Goal: Task Accomplishment & Management: Use online tool/utility

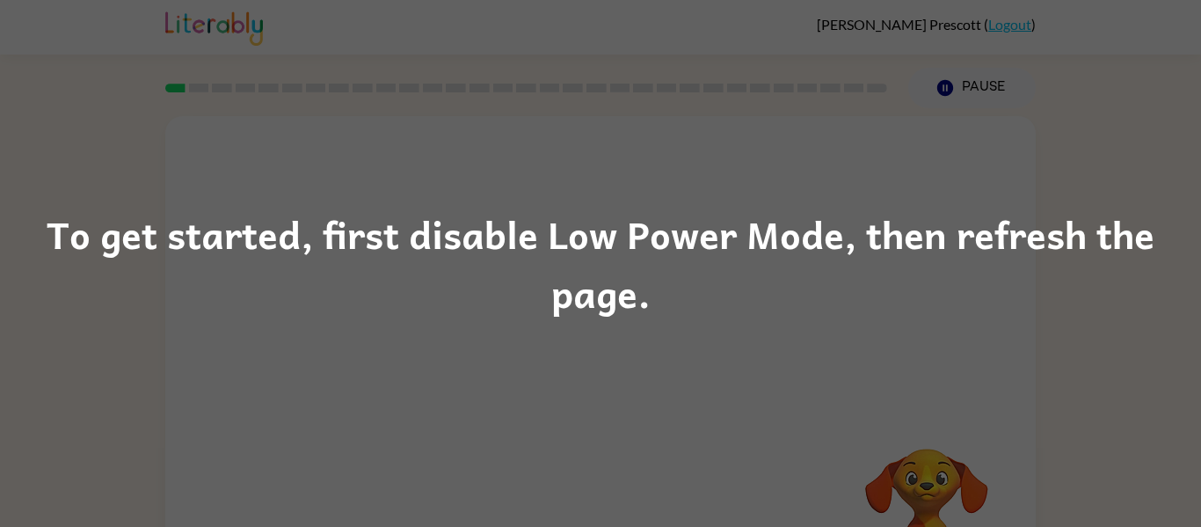
click at [1099, 120] on div "To get started, first disable Low Power Mode, then refresh the page." at bounding box center [600, 263] width 1201 height 527
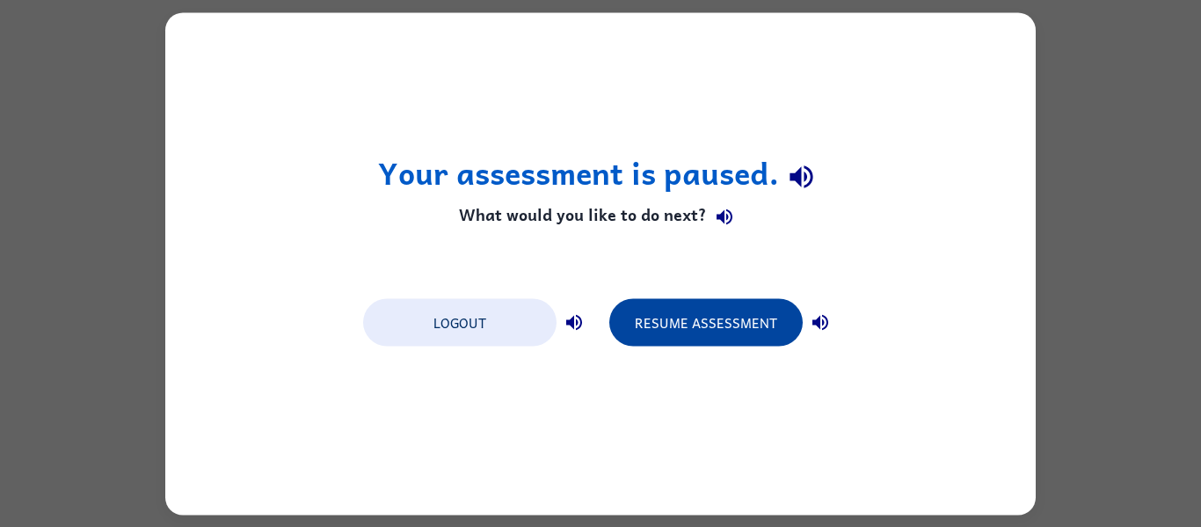
click at [699, 319] on button "Resume Assessment" at bounding box center [705, 321] width 193 height 47
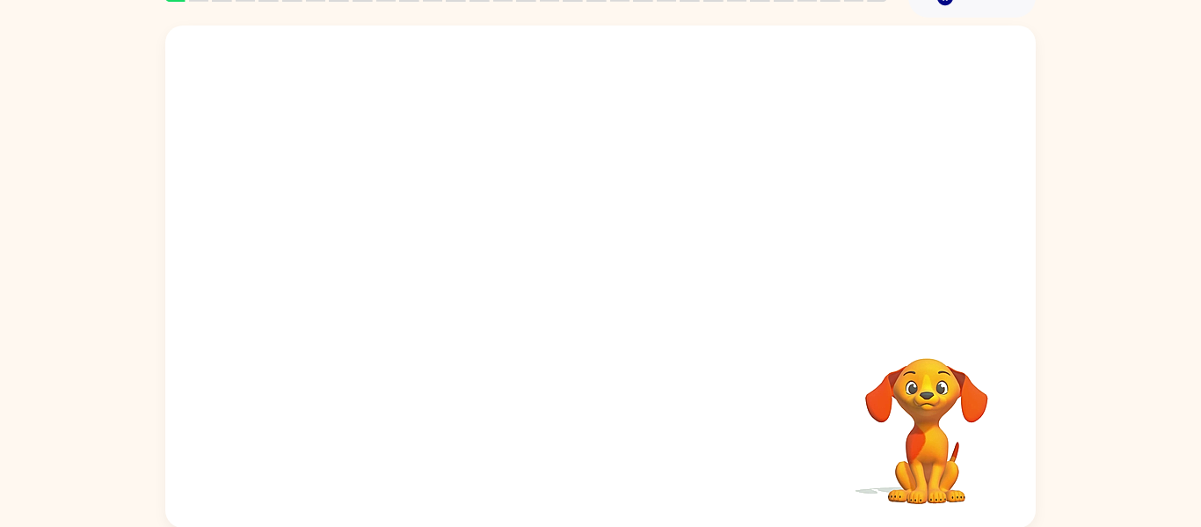
scroll to position [91, 0]
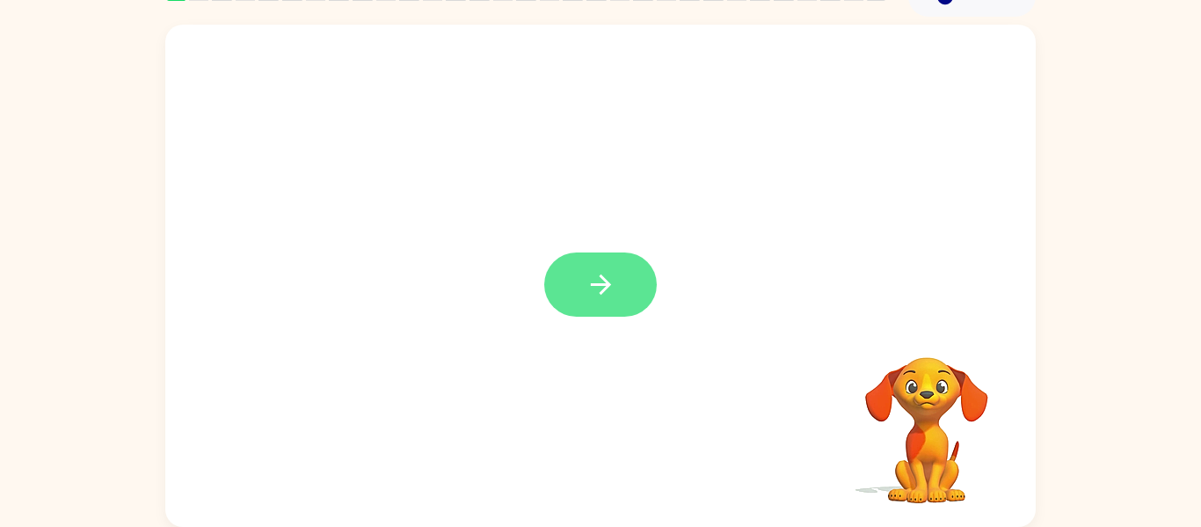
click at [614, 298] on icon "button" at bounding box center [600, 284] width 31 height 31
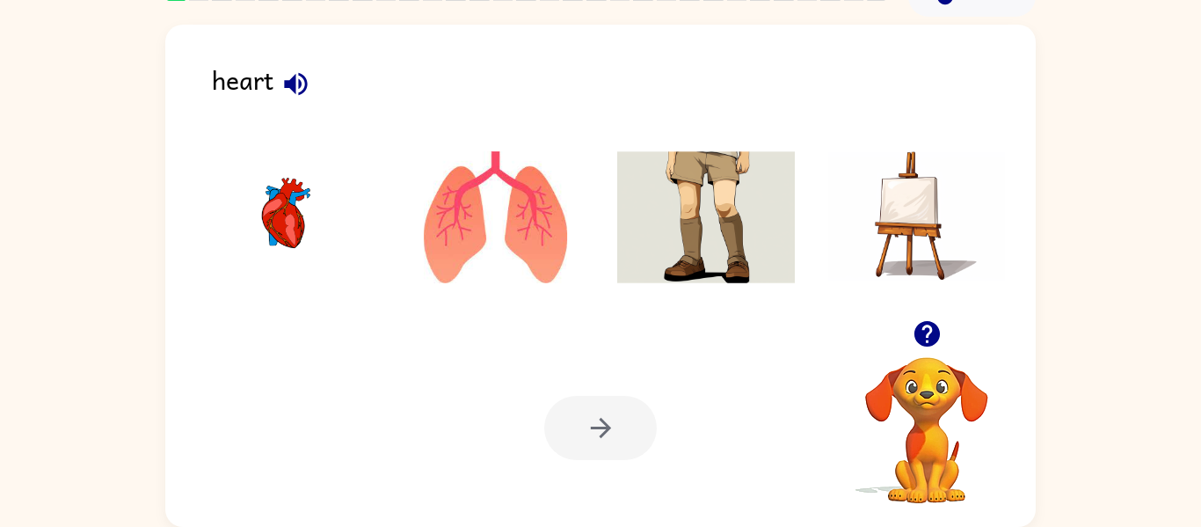
click at [305, 73] on icon "button" at bounding box center [295, 84] width 31 height 31
click at [277, 92] on button "button" at bounding box center [295, 84] width 45 height 45
click at [275, 215] on img at bounding box center [285, 217] width 178 height 132
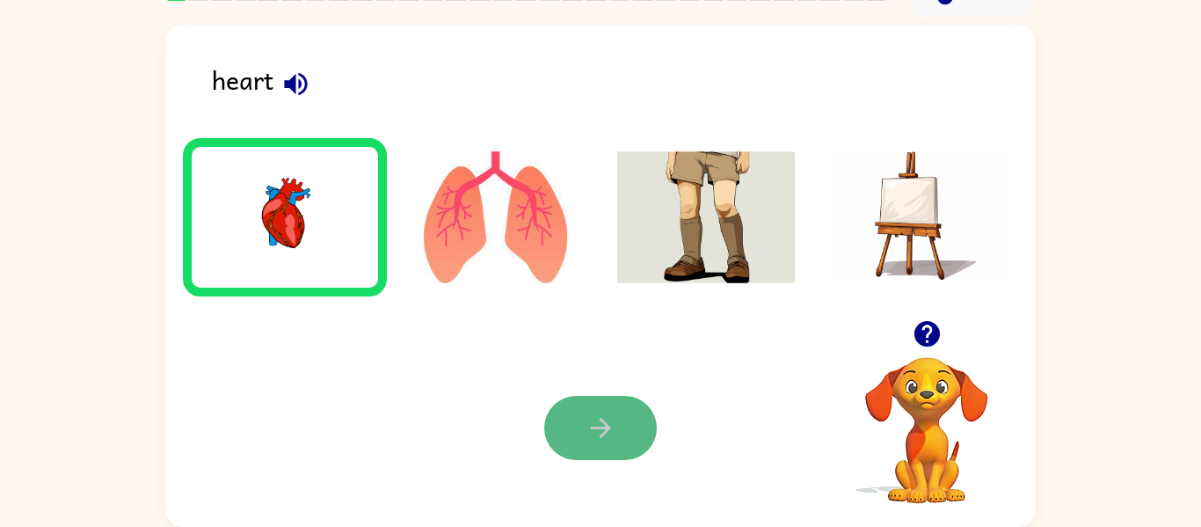
click at [575, 405] on button "button" at bounding box center [600, 428] width 113 height 64
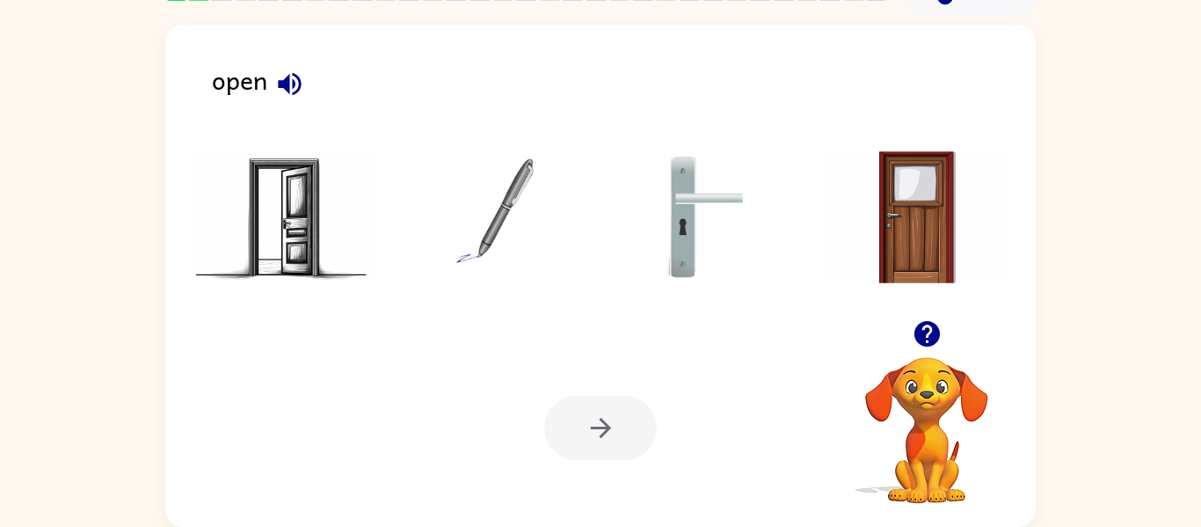
click at [288, 86] on icon "button" at bounding box center [289, 83] width 23 height 23
click at [260, 214] on img at bounding box center [285, 217] width 178 height 132
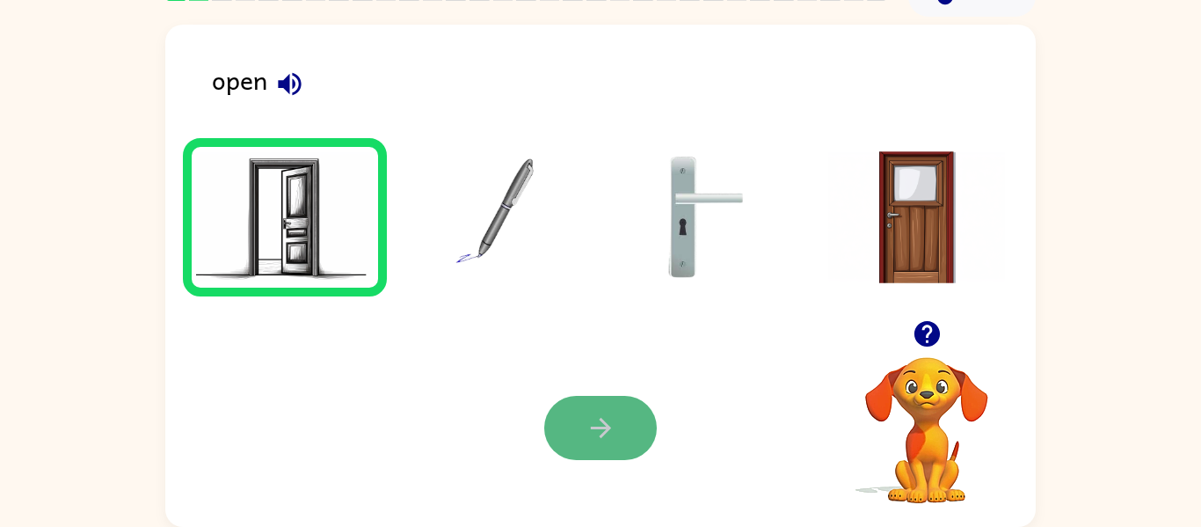
click at [628, 430] on button "button" at bounding box center [600, 428] width 113 height 64
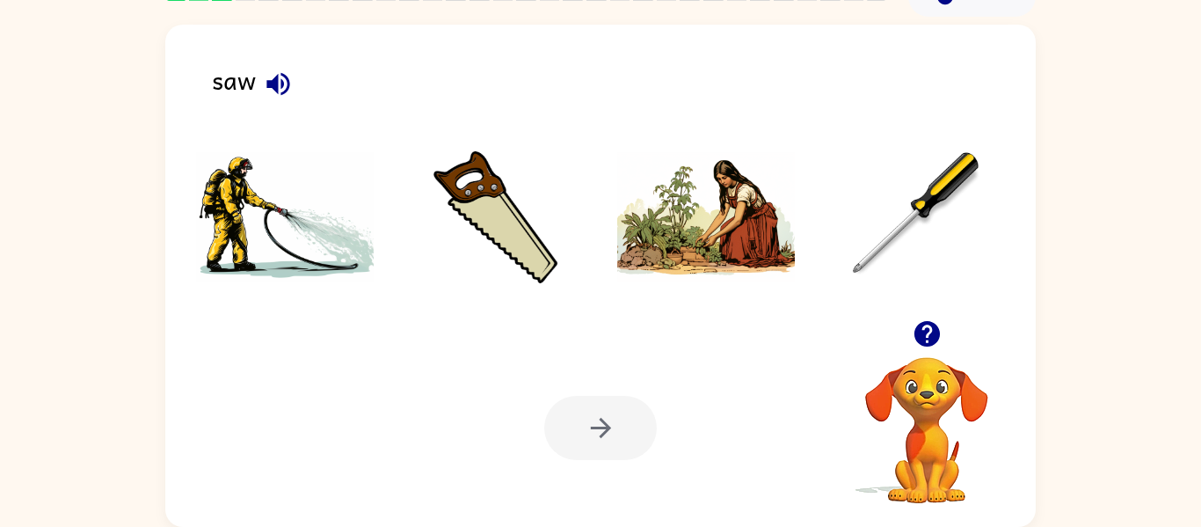
click at [276, 101] on button "button" at bounding box center [278, 84] width 45 height 45
click at [266, 105] on div "saw" at bounding box center [624, 87] width 824 height 55
click at [632, 265] on img at bounding box center [706, 217] width 178 height 132
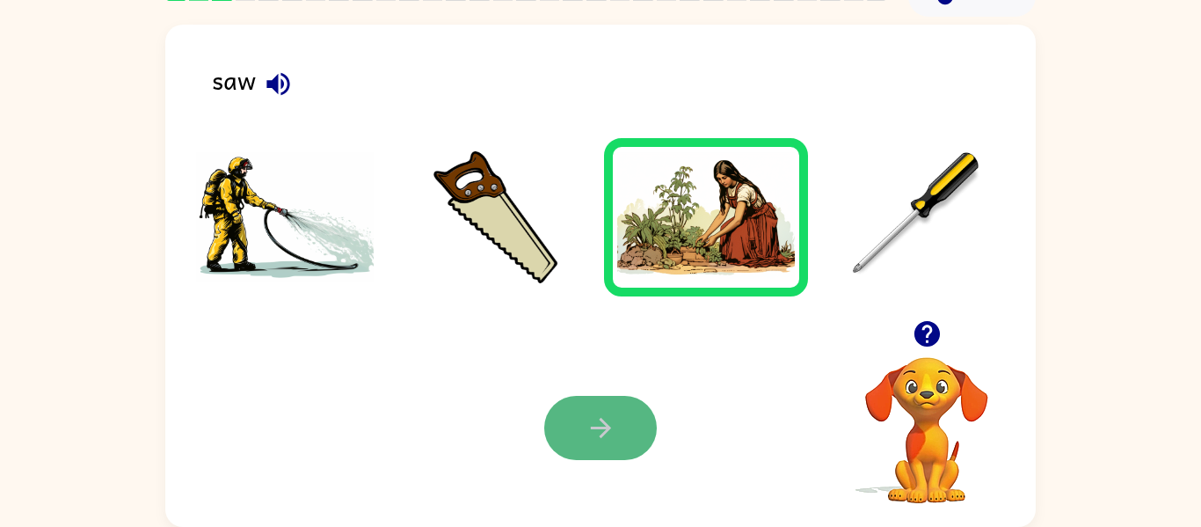
click at [551, 420] on button "button" at bounding box center [600, 428] width 113 height 64
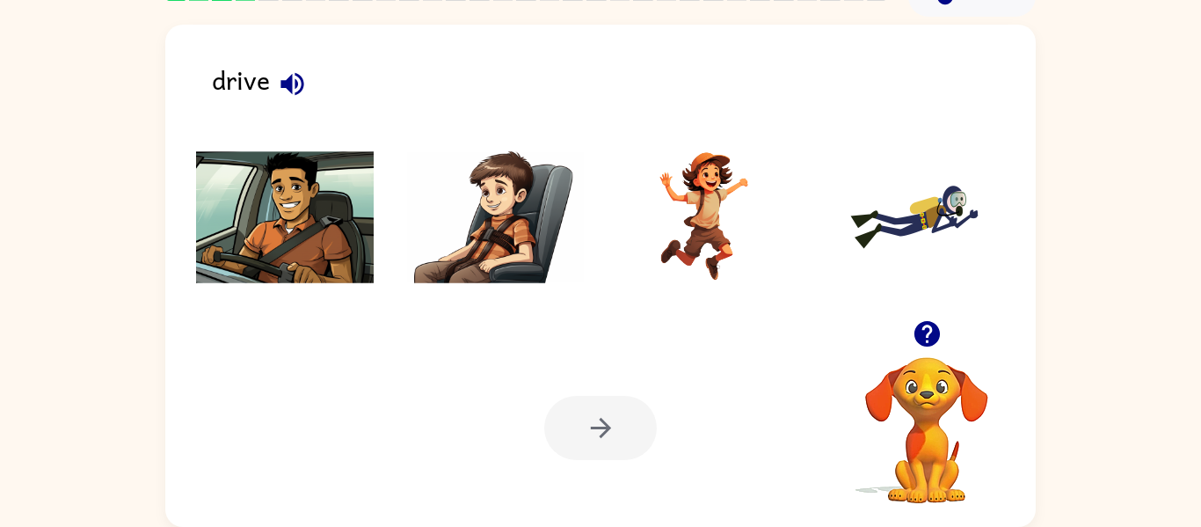
click at [286, 94] on icon "button" at bounding box center [292, 84] width 31 height 31
click at [294, 163] on img at bounding box center [285, 217] width 178 height 132
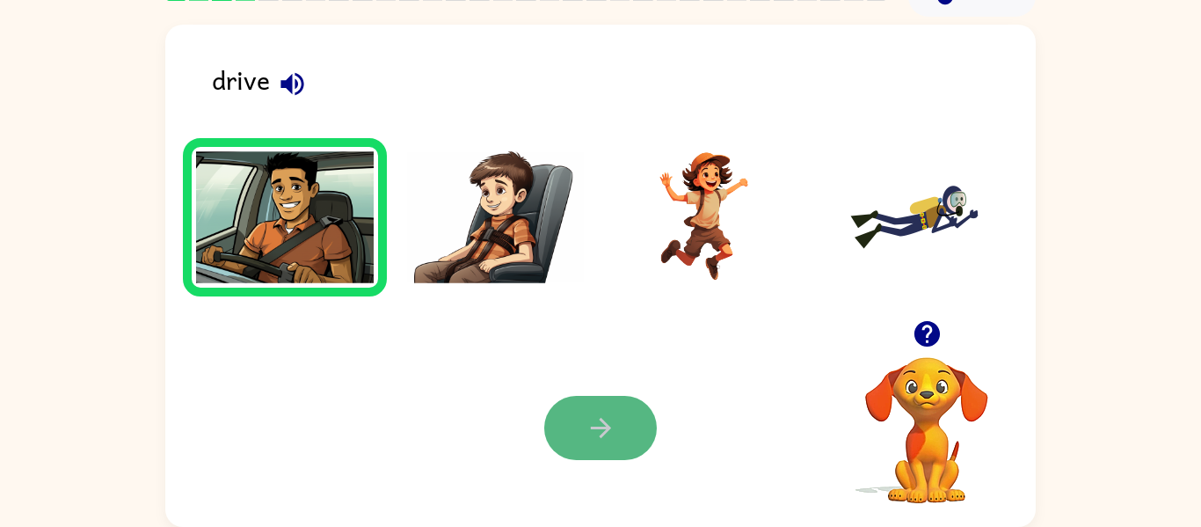
click at [586, 410] on button "button" at bounding box center [600, 428] width 113 height 64
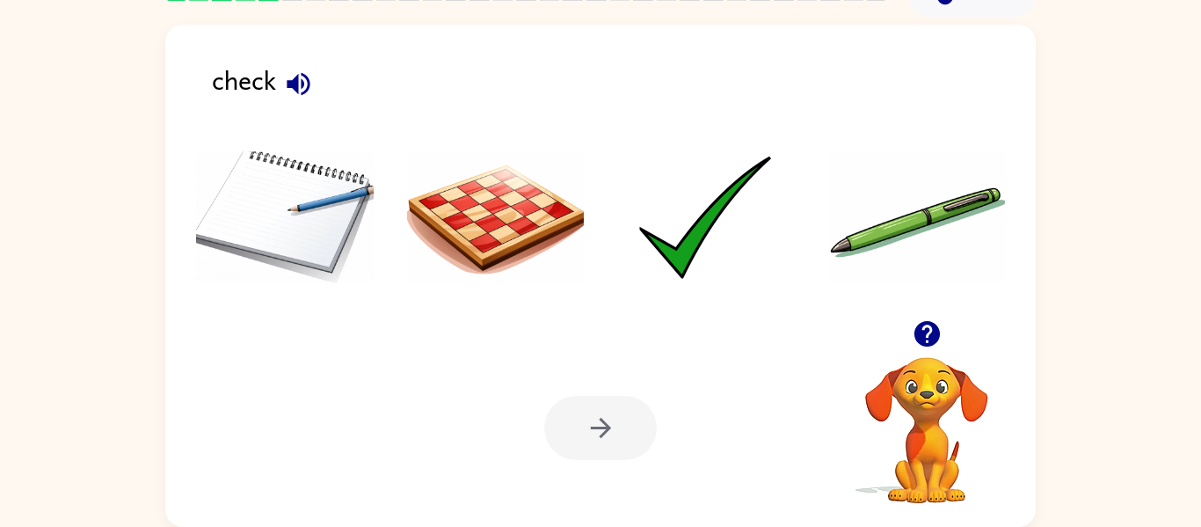
click at [280, 86] on button "button" at bounding box center [298, 84] width 45 height 45
click at [524, 285] on li at bounding box center [496, 217] width 204 height 158
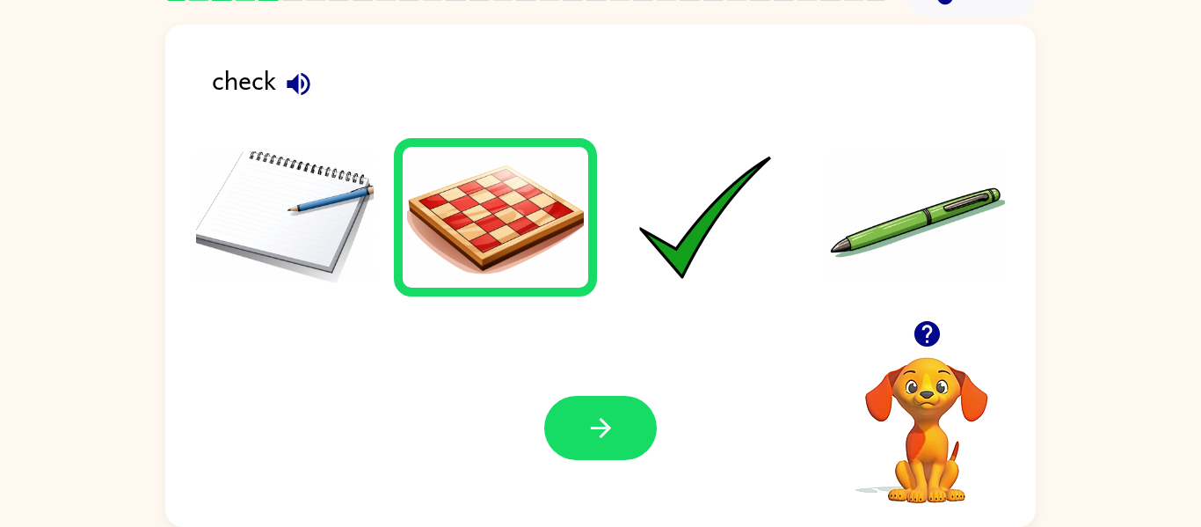
click at [694, 255] on img at bounding box center [706, 217] width 178 height 132
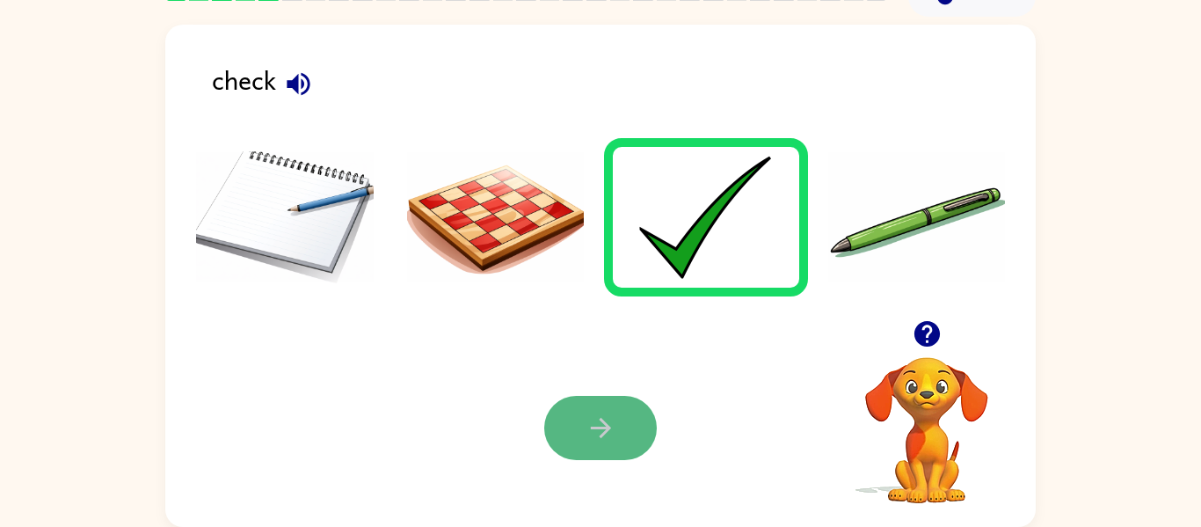
click at [615, 412] on icon "button" at bounding box center [600, 427] width 31 height 31
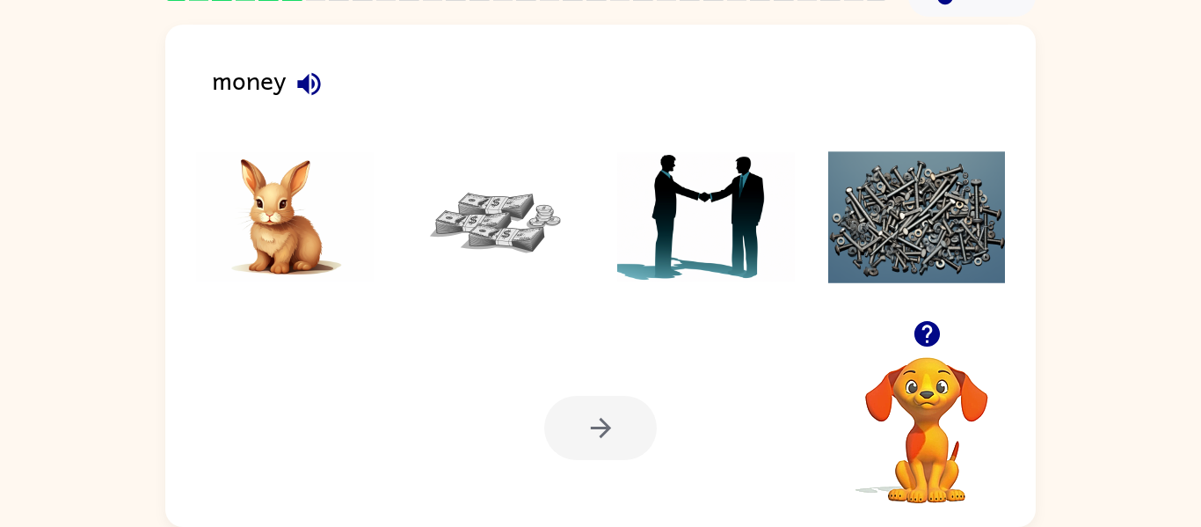
click at [301, 107] on div "money" at bounding box center [624, 87] width 824 height 55
click at [308, 90] on icon "button" at bounding box center [308, 83] width 23 height 23
click at [525, 239] on img at bounding box center [496, 217] width 178 height 132
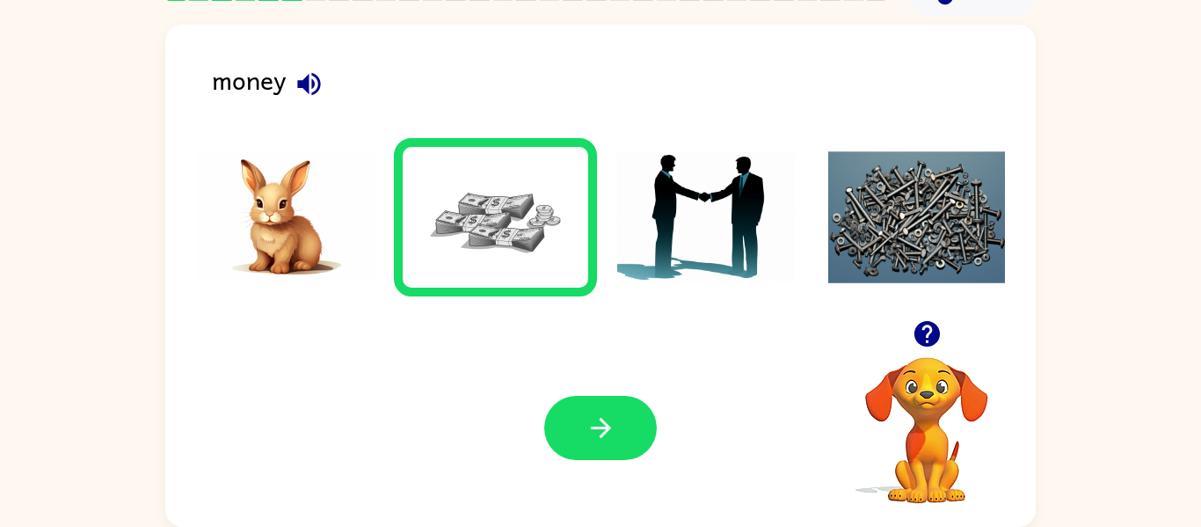
click at [582, 353] on div "Your browser must support playing .mp4 files to use Literably. Please try using…" at bounding box center [600, 428] width 870 height 198
click at [592, 396] on div "Your browser must support playing .mp4 files to use Literably. Please try using…" at bounding box center [600, 428] width 870 height 198
click at [578, 411] on button "button" at bounding box center [600, 428] width 113 height 64
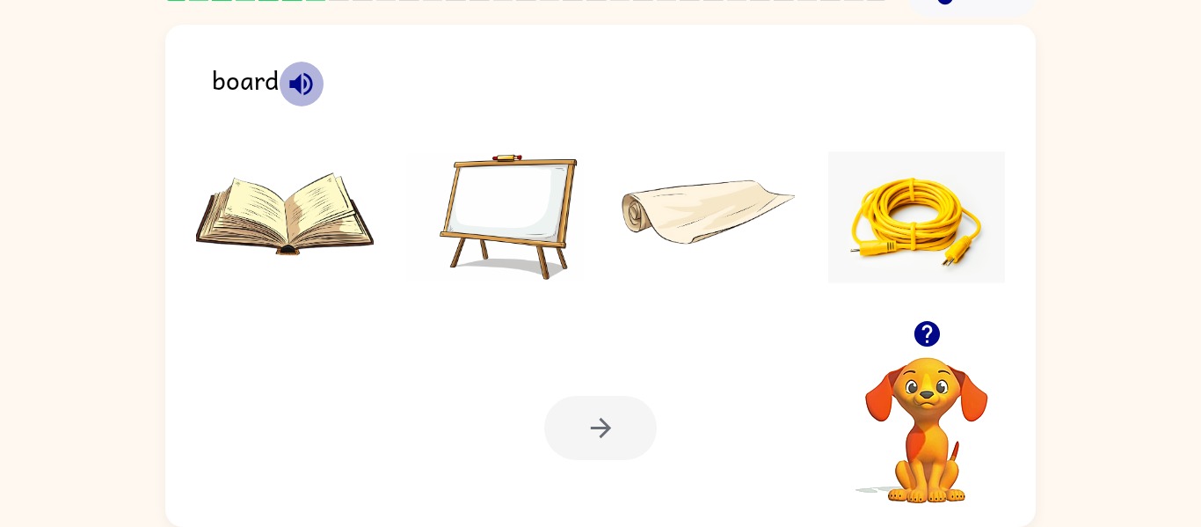
click at [293, 90] on icon "button" at bounding box center [301, 84] width 31 height 31
click at [561, 214] on img at bounding box center [496, 217] width 178 height 132
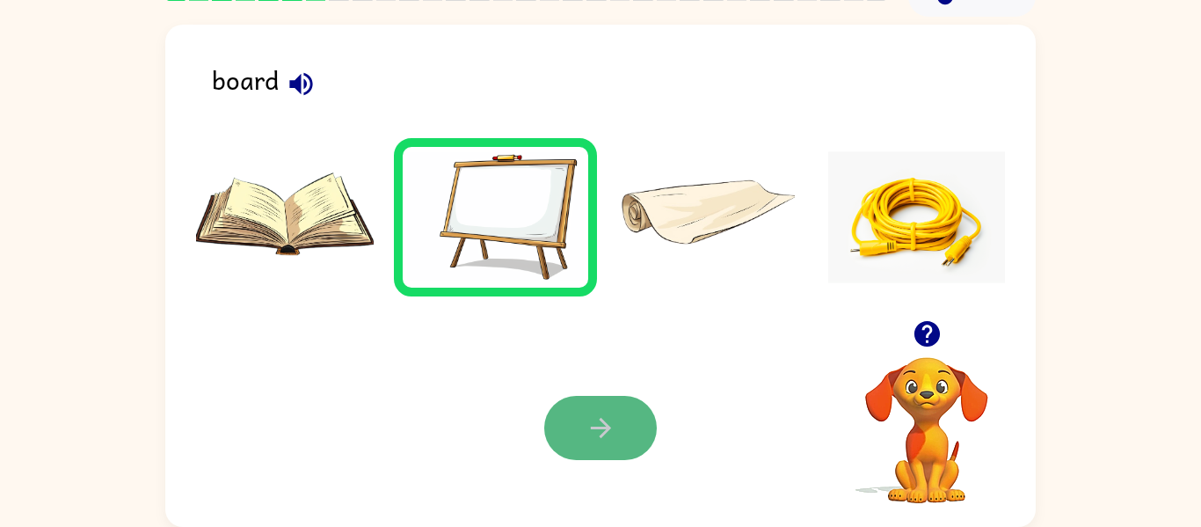
click at [605, 403] on button "button" at bounding box center [600, 428] width 113 height 64
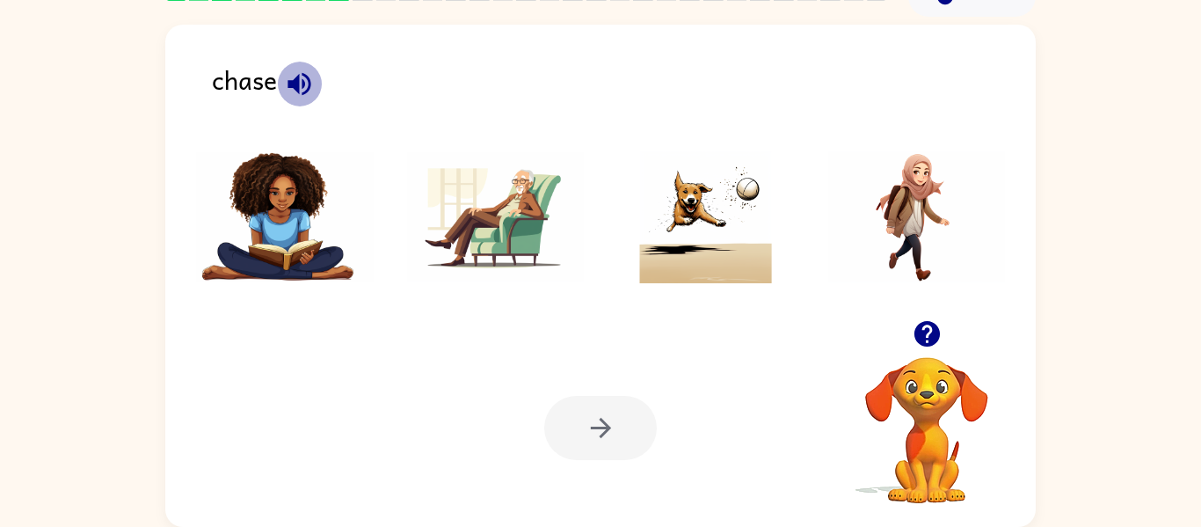
click at [287, 75] on icon "button" at bounding box center [299, 84] width 31 height 31
click at [658, 270] on img at bounding box center [706, 217] width 178 height 132
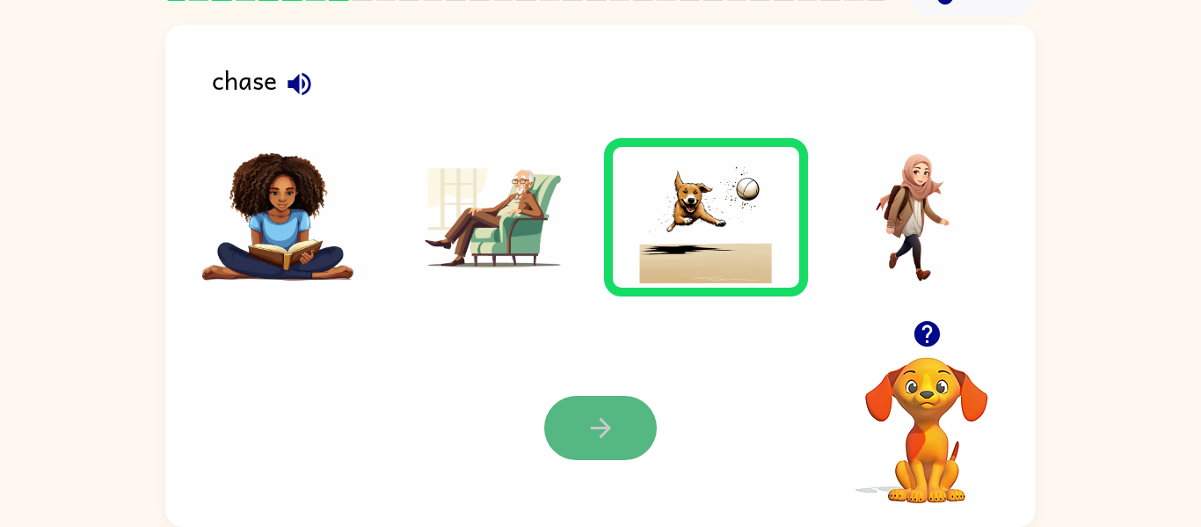
click at [578, 428] on button "button" at bounding box center [600, 428] width 113 height 64
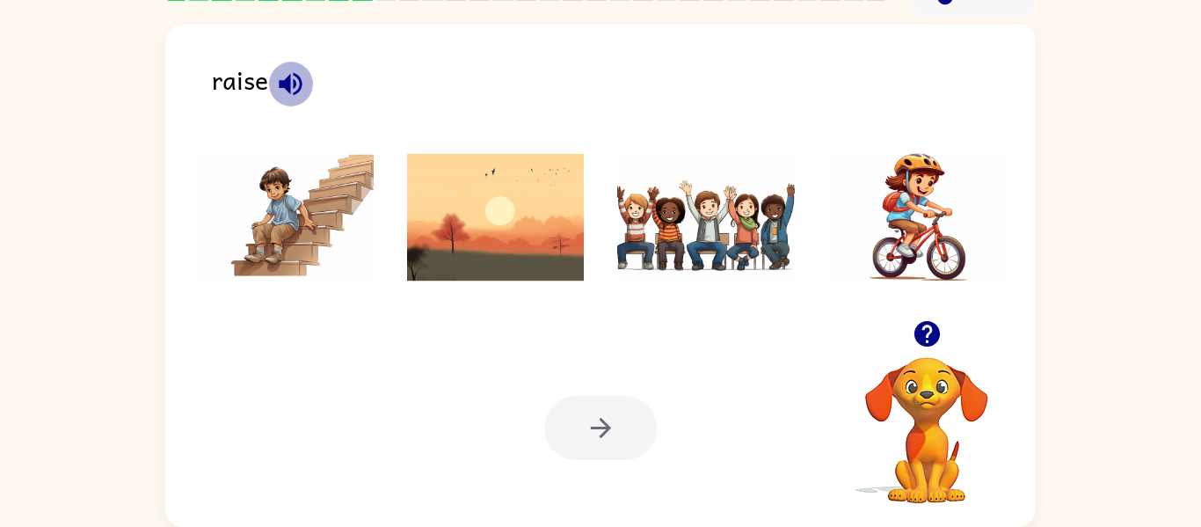
click at [290, 86] on icon "button" at bounding box center [290, 83] width 23 height 23
click at [785, 244] on img at bounding box center [706, 217] width 178 height 132
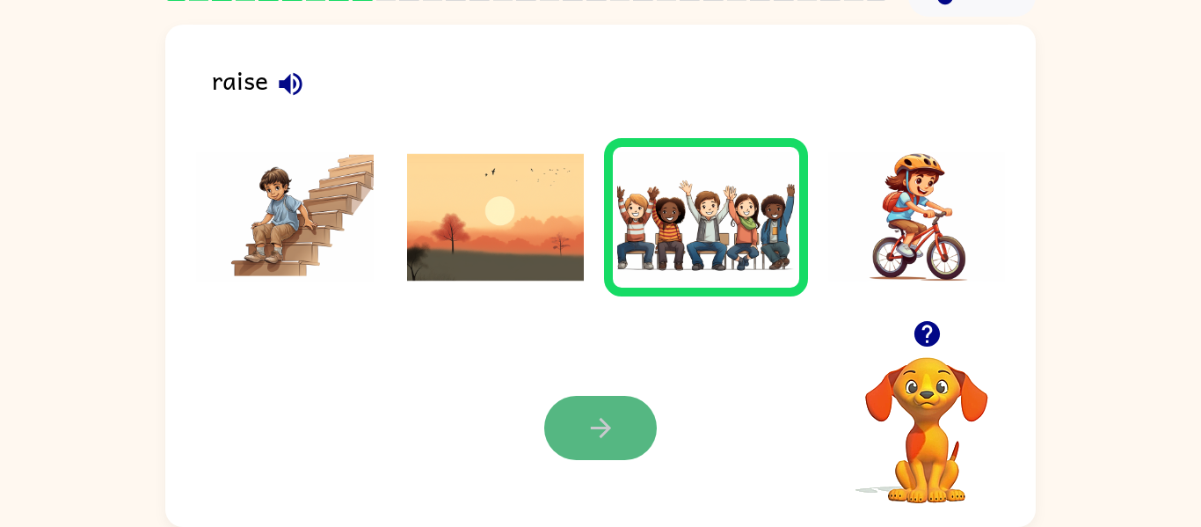
click at [610, 413] on icon "button" at bounding box center [600, 427] width 31 height 31
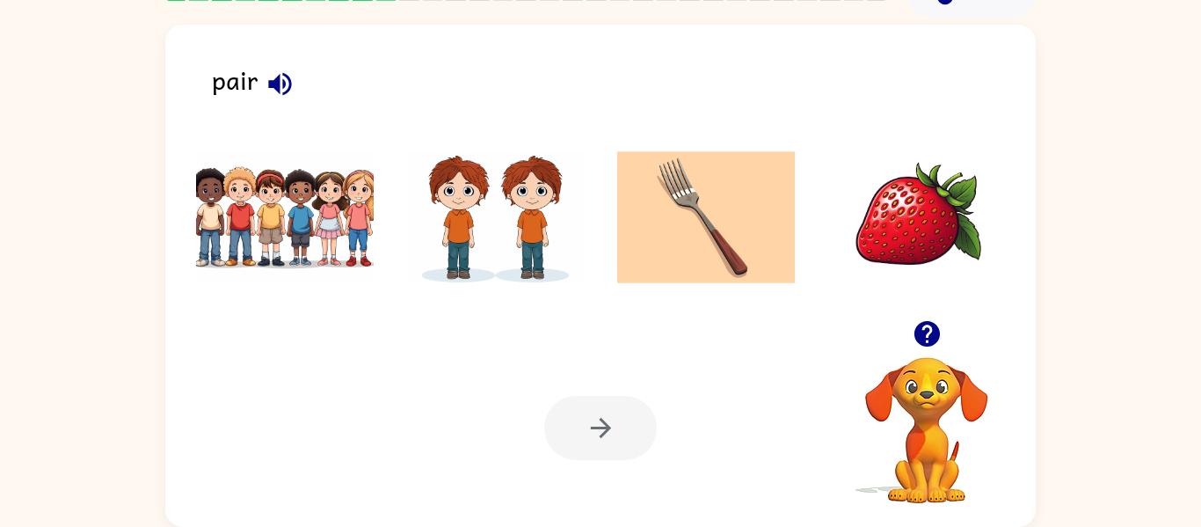
click at [263, 93] on button "button" at bounding box center [280, 84] width 45 height 45
click at [259, 102] on div "pair" at bounding box center [624, 87] width 824 height 55
click at [275, 86] on icon "button" at bounding box center [279, 83] width 23 height 23
click at [184, 233] on li at bounding box center [285, 217] width 204 height 158
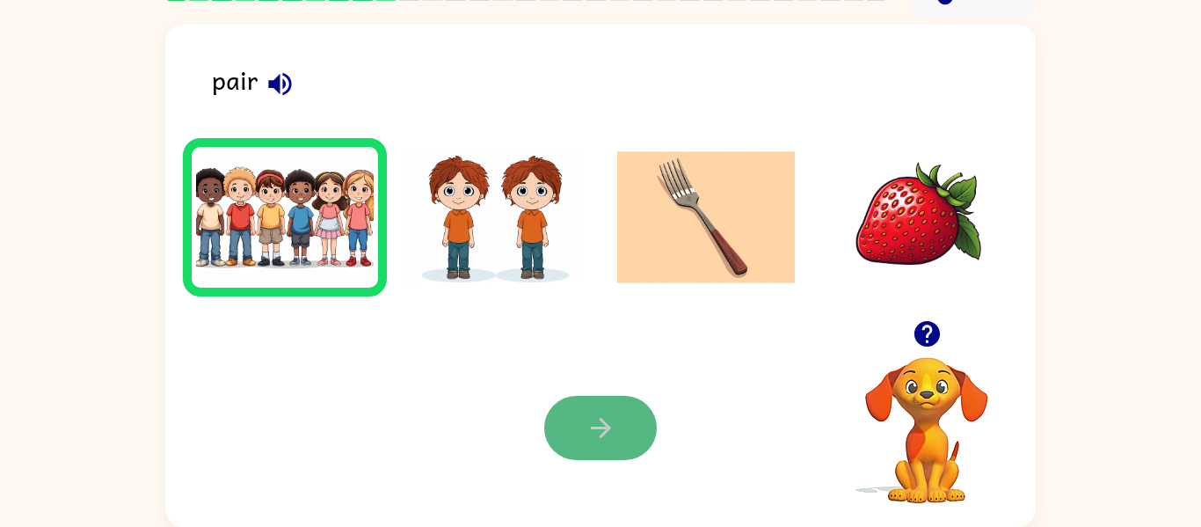
click at [621, 432] on button "button" at bounding box center [600, 428] width 113 height 64
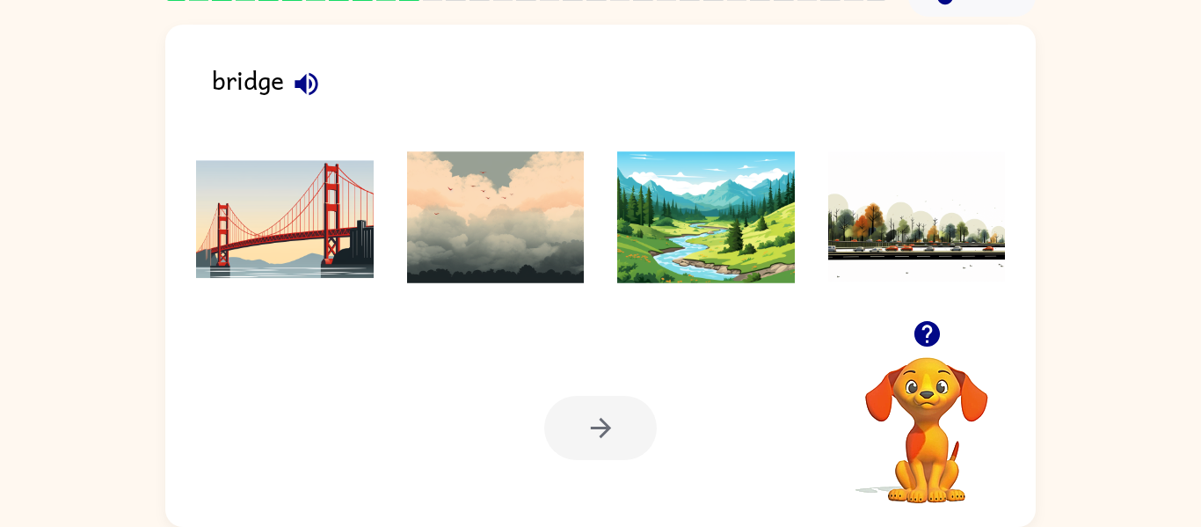
click at [621, 431] on div at bounding box center [600, 428] width 113 height 64
click at [299, 76] on icon "button" at bounding box center [306, 84] width 31 height 31
click at [293, 231] on img at bounding box center [285, 217] width 178 height 132
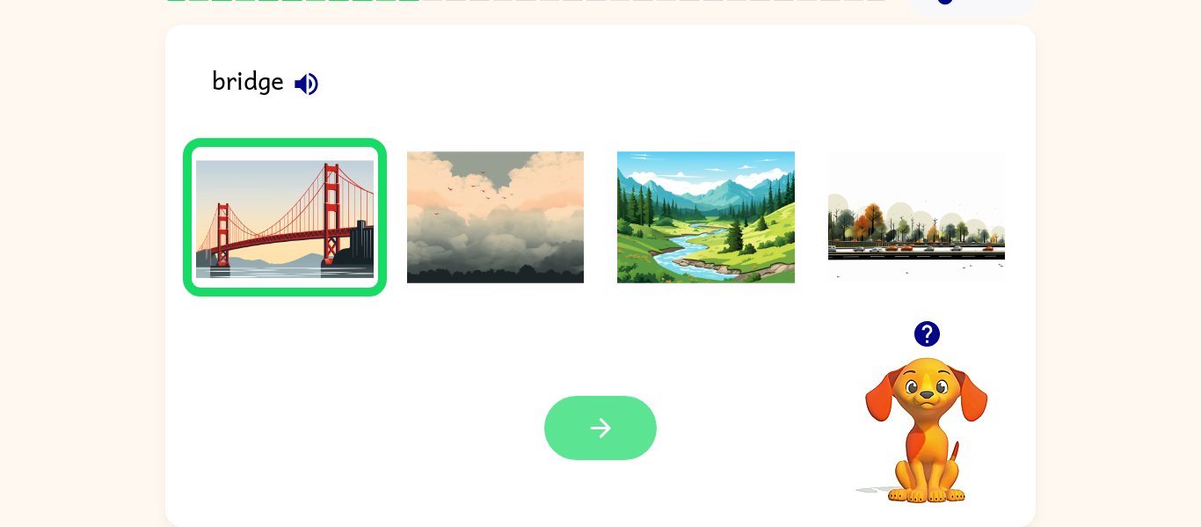
click at [641, 438] on button "button" at bounding box center [600, 428] width 113 height 64
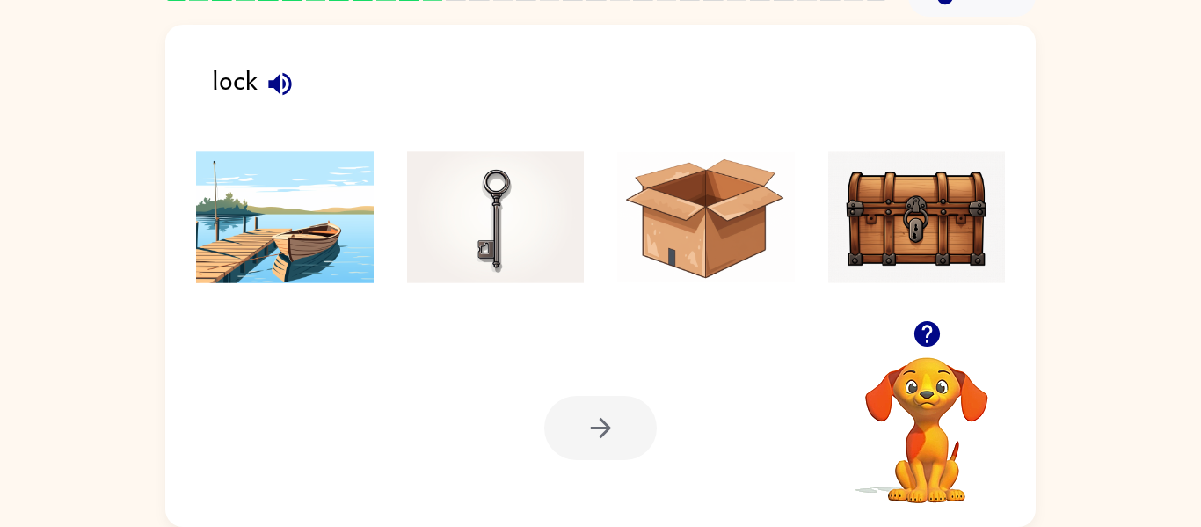
click at [266, 83] on icon "button" at bounding box center [280, 84] width 31 height 31
click at [919, 243] on img at bounding box center [917, 217] width 178 height 132
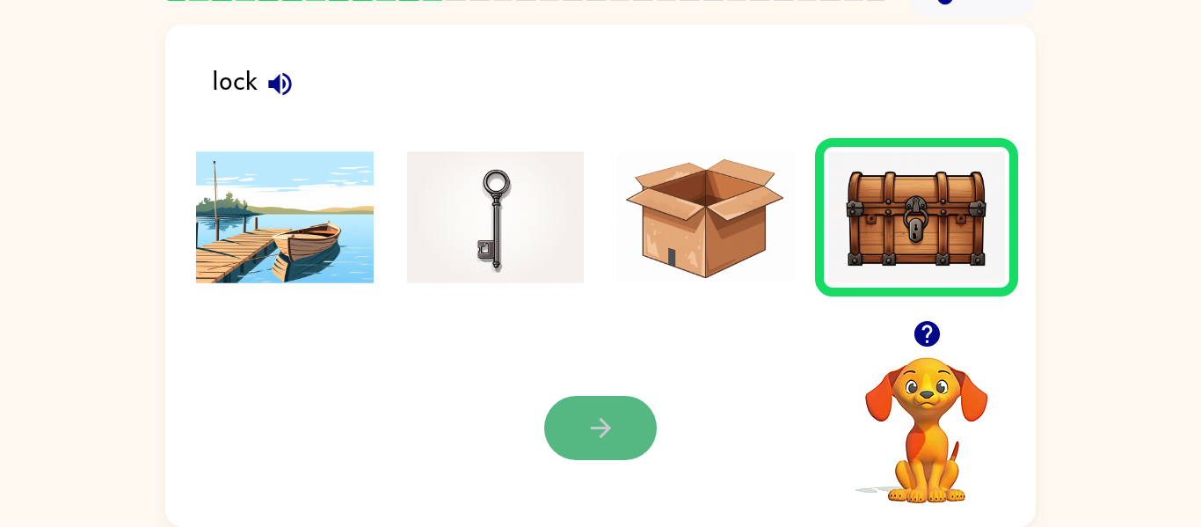
click at [627, 428] on button "button" at bounding box center [600, 428] width 113 height 64
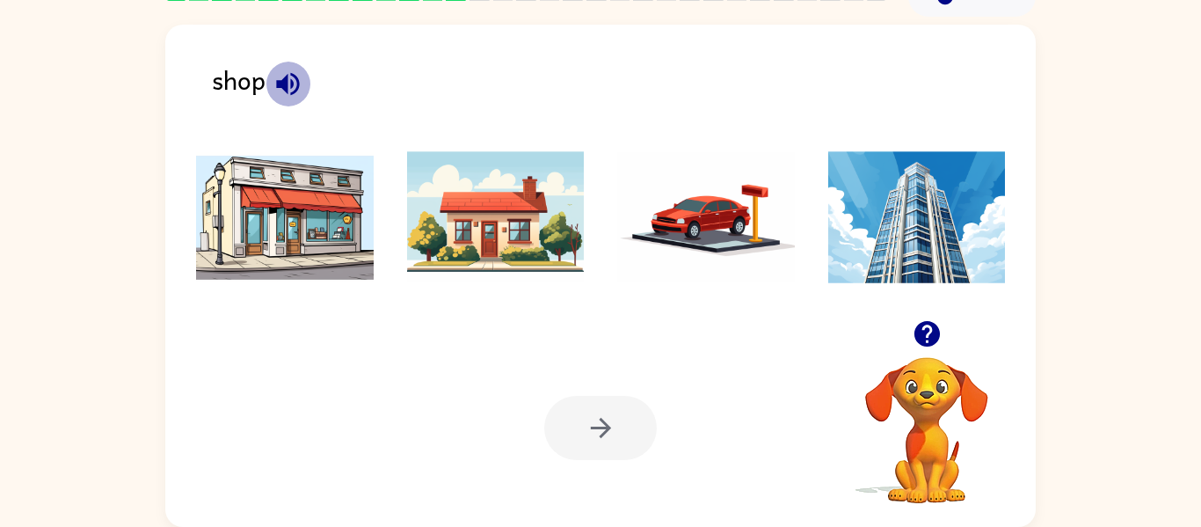
click at [280, 73] on icon "button" at bounding box center [287, 84] width 31 height 31
click at [244, 245] on img at bounding box center [285, 217] width 178 height 132
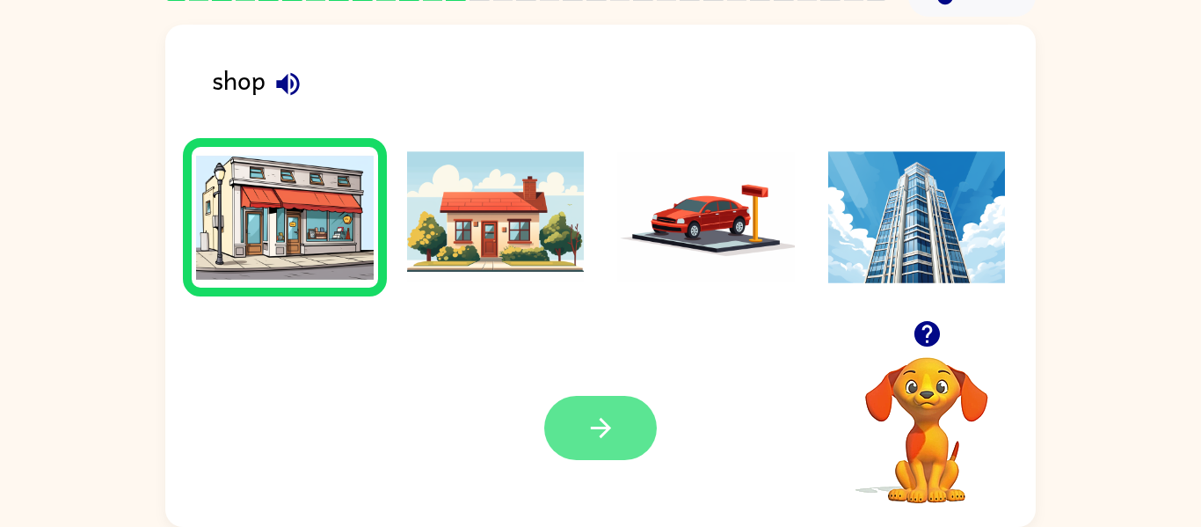
click at [567, 429] on button "button" at bounding box center [600, 428] width 113 height 64
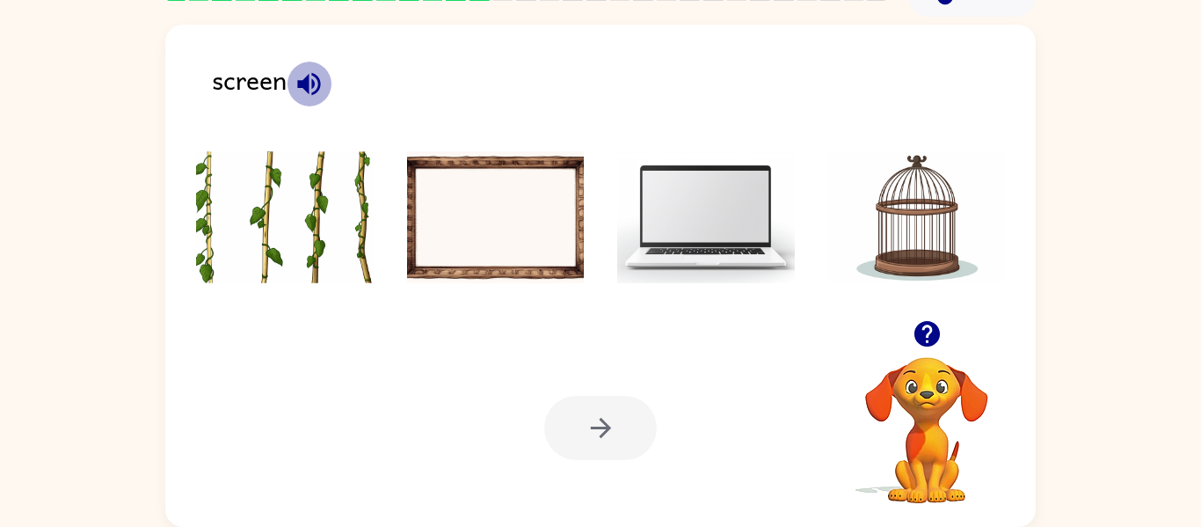
click at [306, 82] on icon "button" at bounding box center [308, 83] width 23 height 23
click at [694, 214] on img at bounding box center [706, 217] width 178 height 132
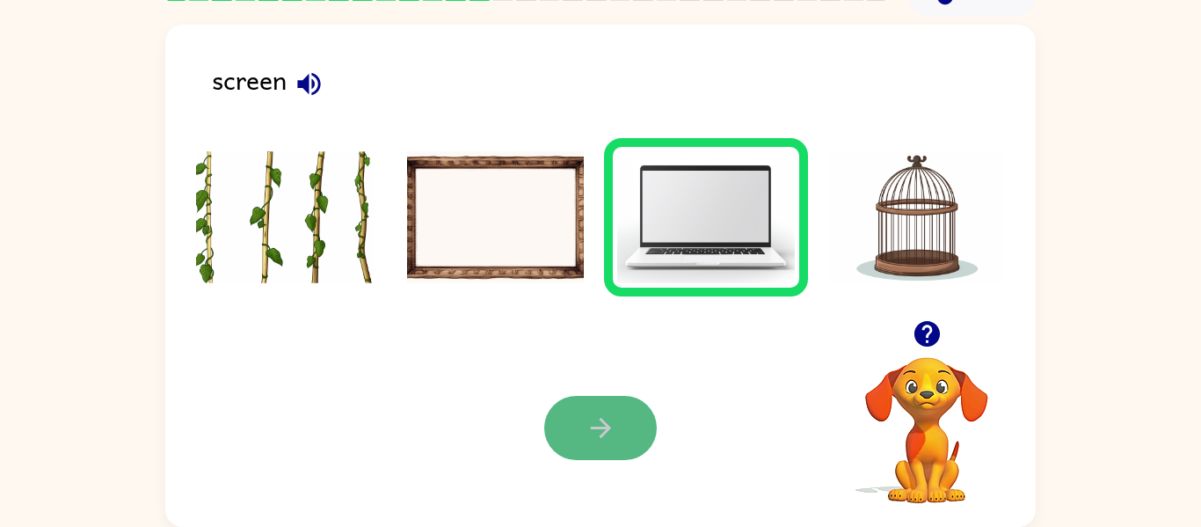
click at [552, 429] on button "button" at bounding box center [600, 428] width 113 height 64
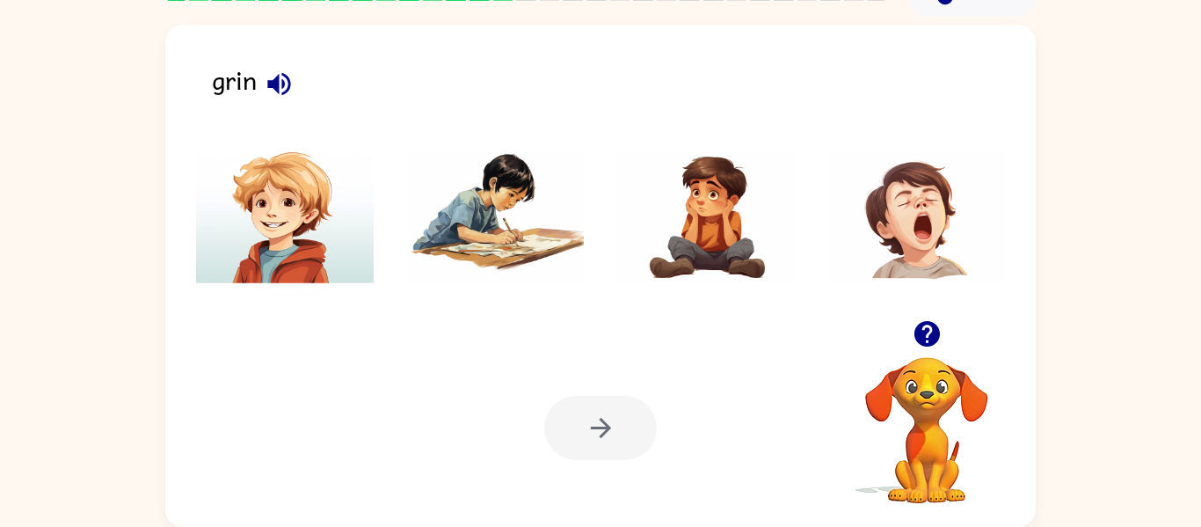
click at [272, 95] on icon "button" at bounding box center [279, 84] width 31 height 31
click at [335, 287] on li at bounding box center [285, 217] width 204 height 158
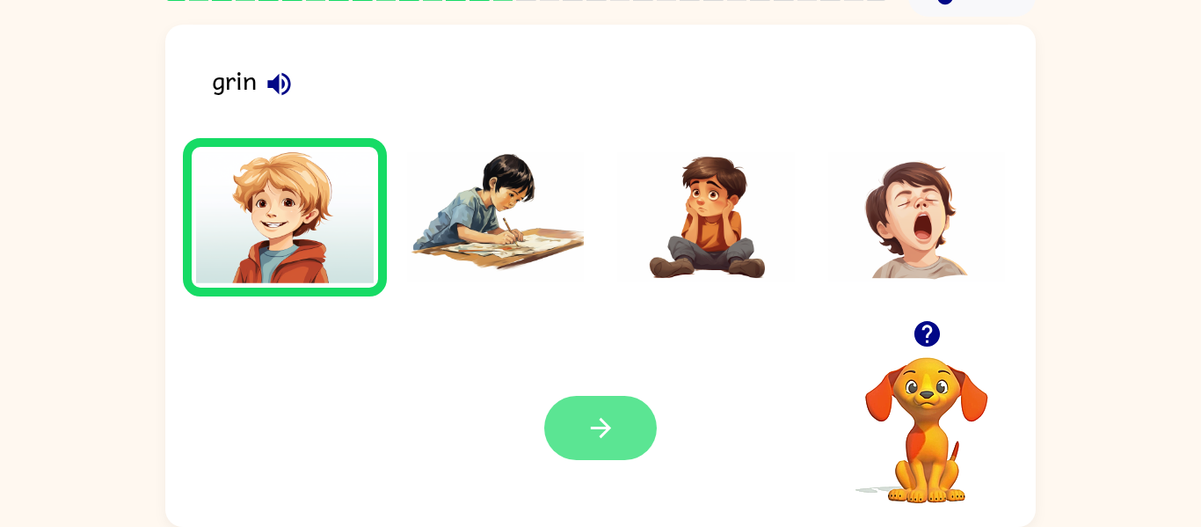
click at [570, 405] on button "button" at bounding box center [600, 428] width 113 height 64
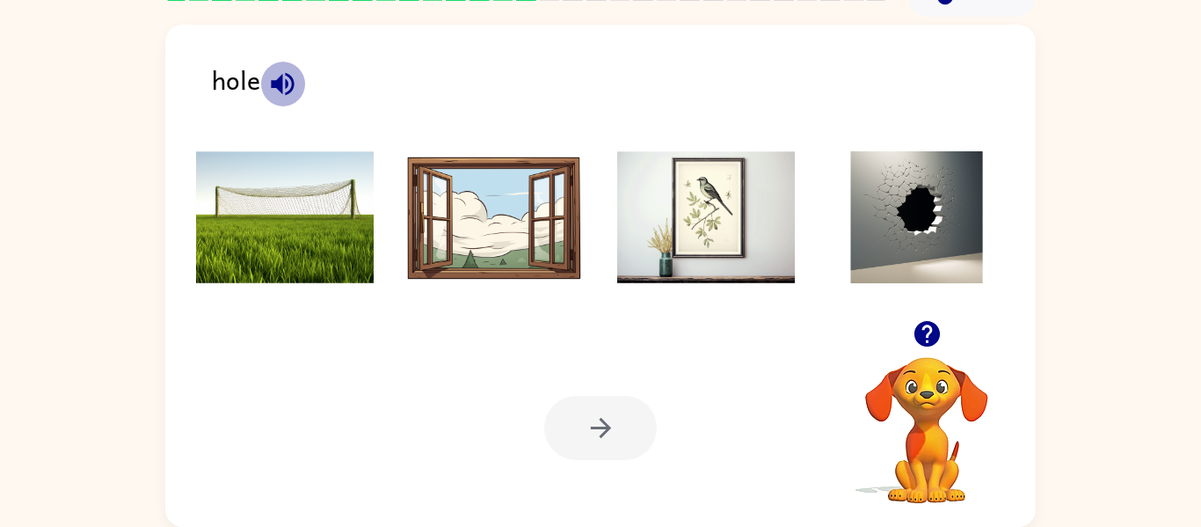
click at [271, 82] on icon "button" at bounding box center [282, 83] width 23 height 23
click at [261, 92] on button "button" at bounding box center [282, 84] width 45 height 45
click at [299, 207] on img at bounding box center [285, 217] width 178 height 132
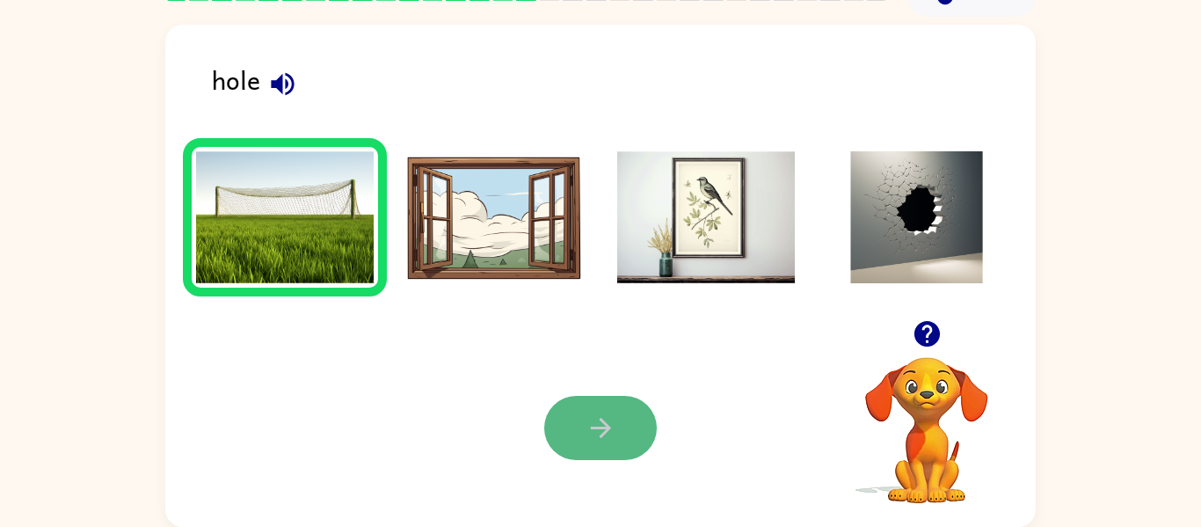
click at [569, 420] on button "button" at bounding box center [600, 428] width 113 height 64
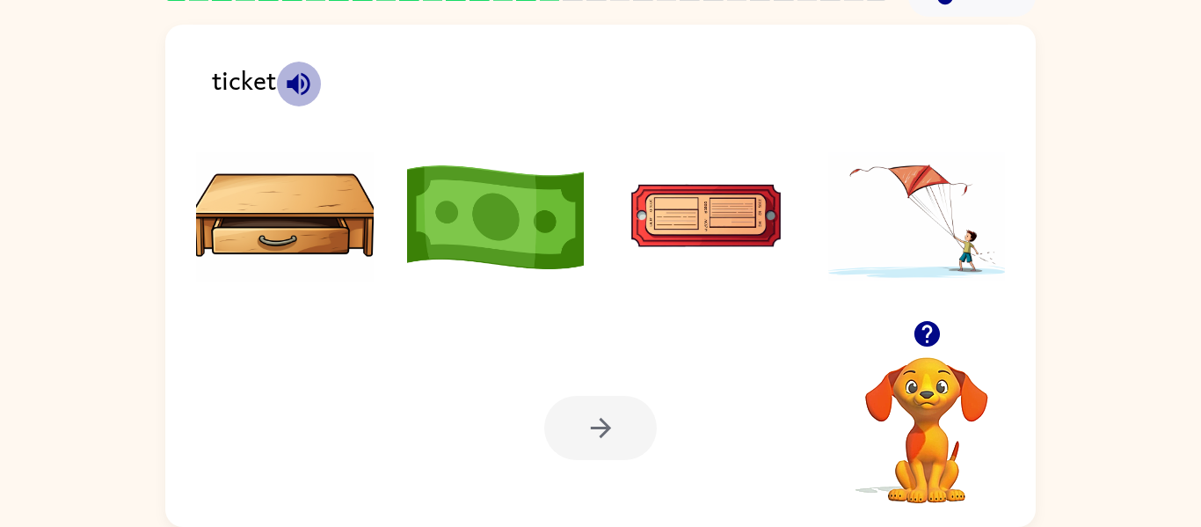
click at [289, 84] on icon "button" at bounding box center [298, 83] width 23 height 23
click at [730, 226] on img at bounding box center [706, 217] width 178 height 132
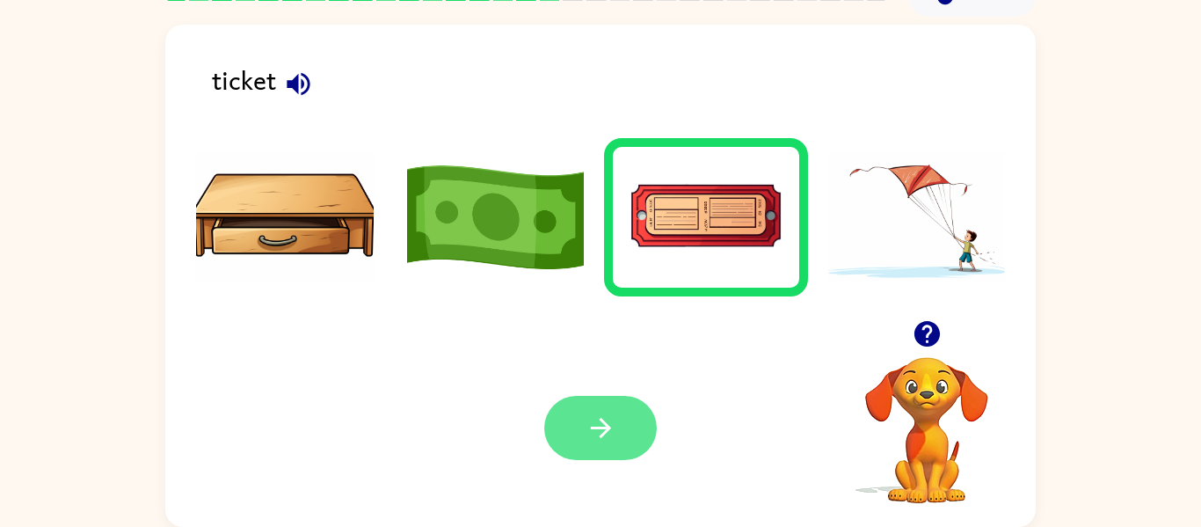
click at [594, 411] on button "button" at bounding box center [600, 428] width 113 height 64
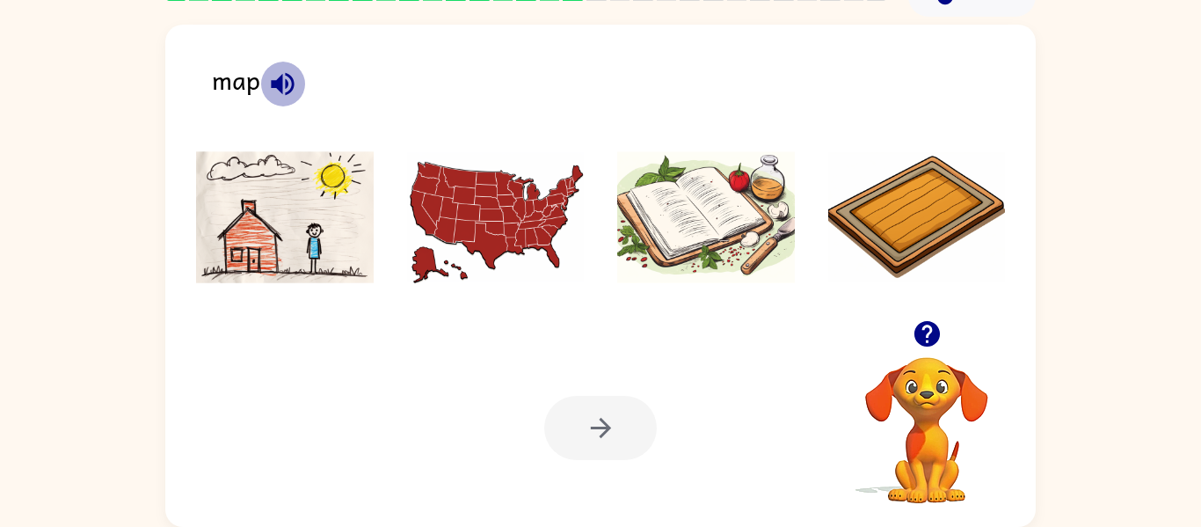
click at [277, 92] on icon "button" at bounding box center [282, 84] width 31 height 31
click at [267, 87] on icon "button" at bounding box center [282, 84] width 31 height 31
click at [499, 216] on img at bounding box center [496, 217] width 178 height 132
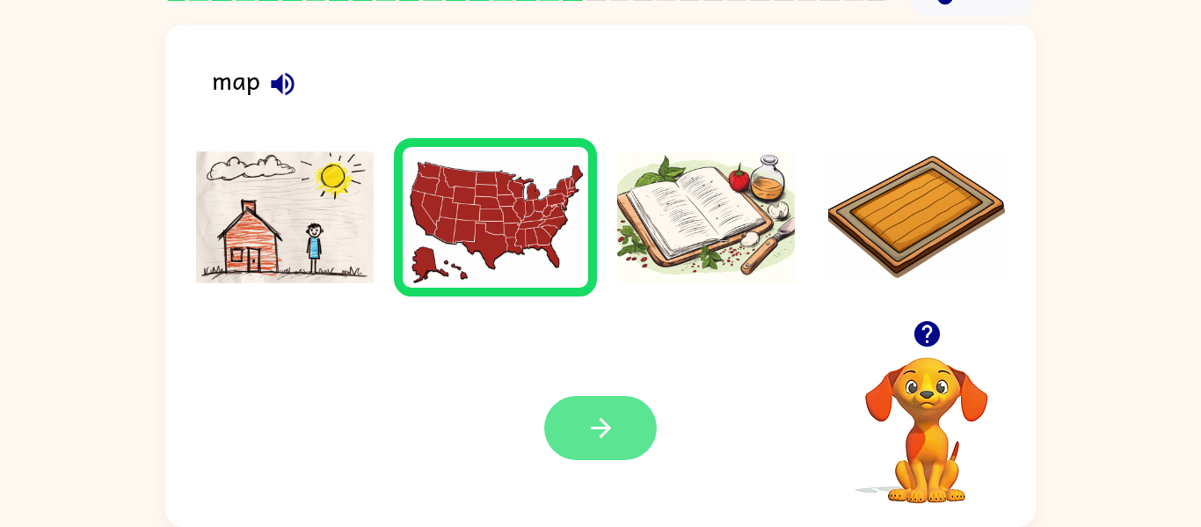
click at [606, 429] on icon "button" at bounding box center [600, 428] width 20 height 20
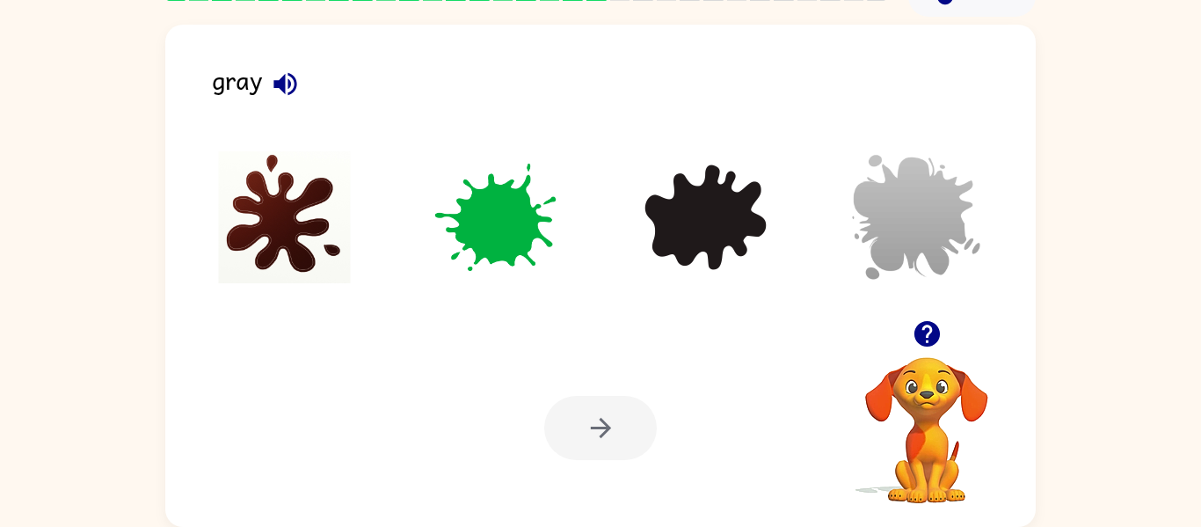
click at [471, 227] on img at bounding box center [496, 217] width 178 height 132
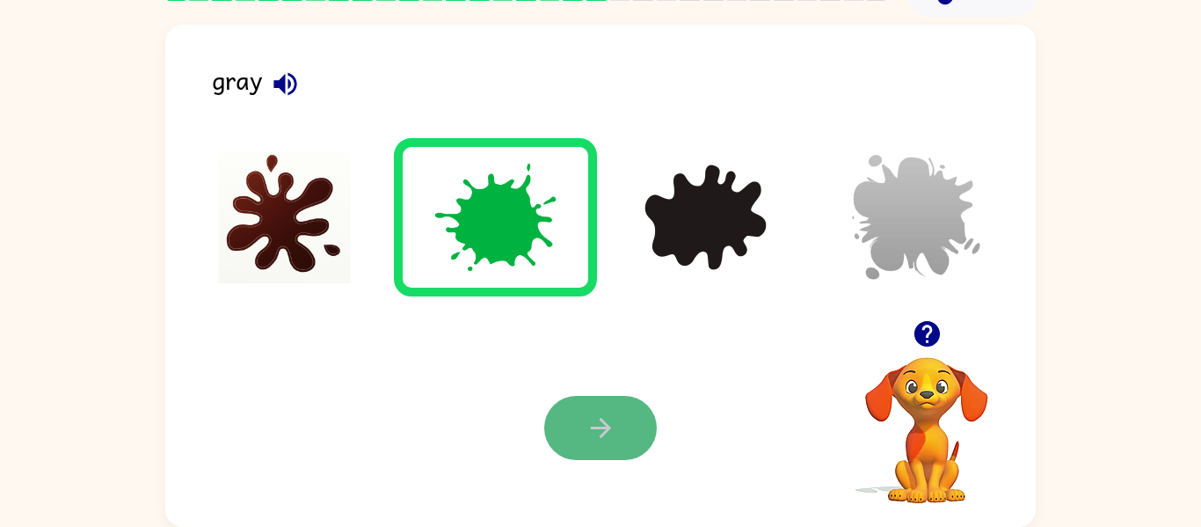
click at [605, 437] on icon "button" at bounding box center [600, 427] width 31 height 31
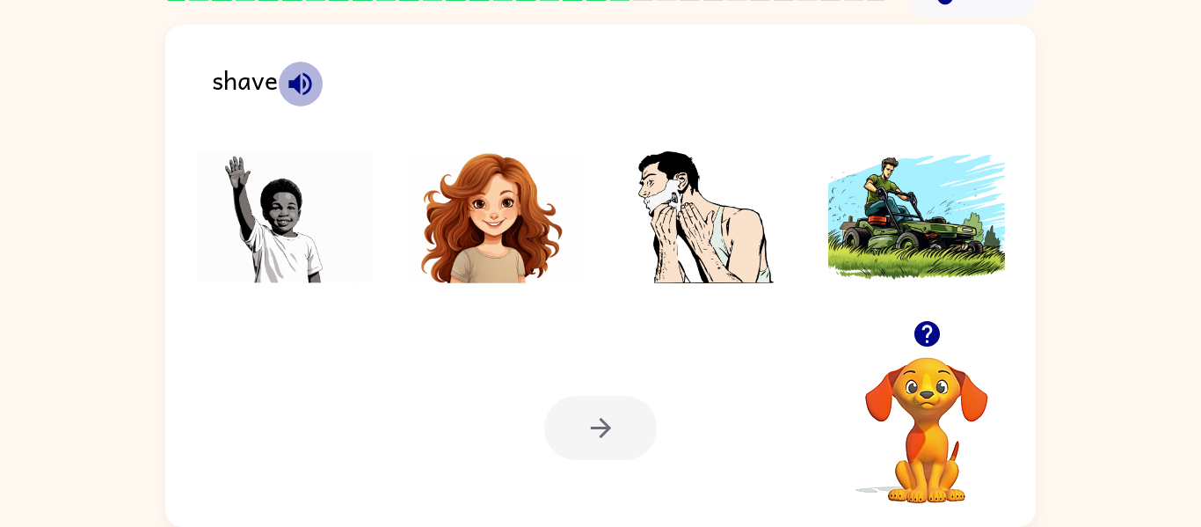
click at [302, 96] on icon "button" at bounding box center [300, 84] width 31 height 31
click at [665, 169] on img at bounding box center [706, 217] width 178 height 132
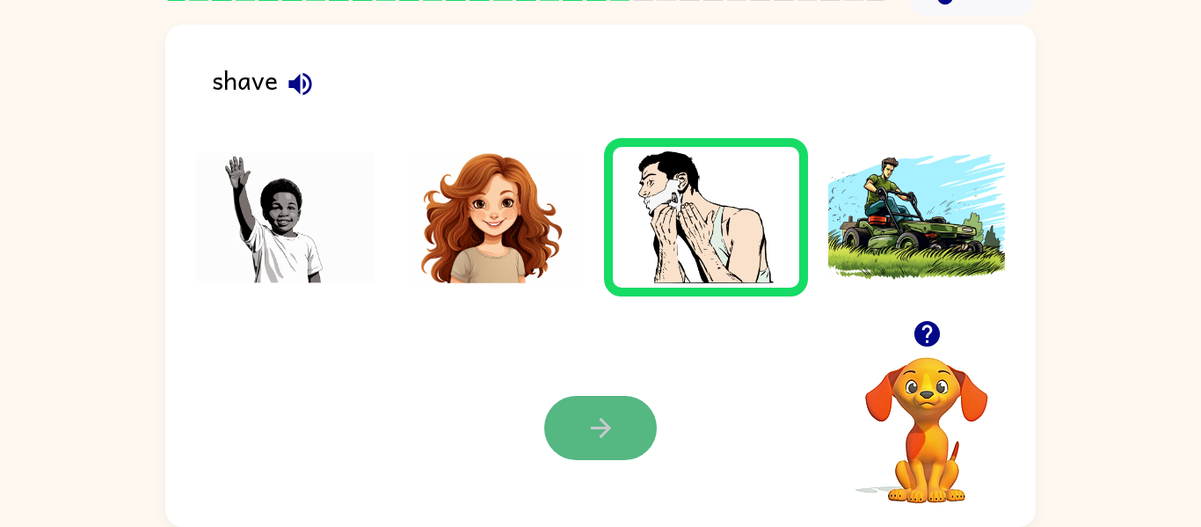
click at [597, 418] on icon "button" at bounding box center [600, 427] width 31 height 31
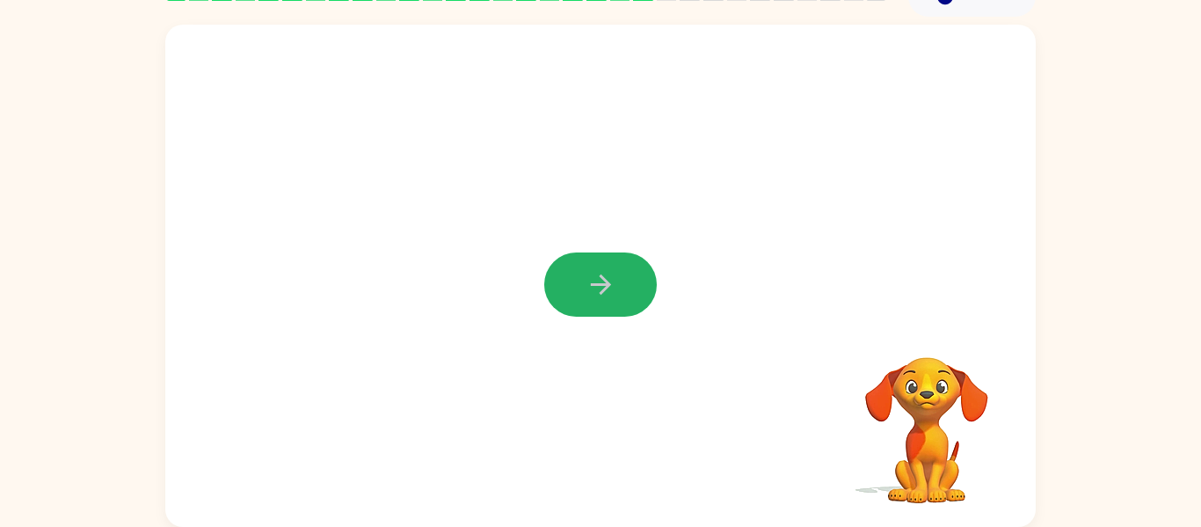
click at [593, 289] on icon "button" at bounding box center [600, 284] width 31 height 31
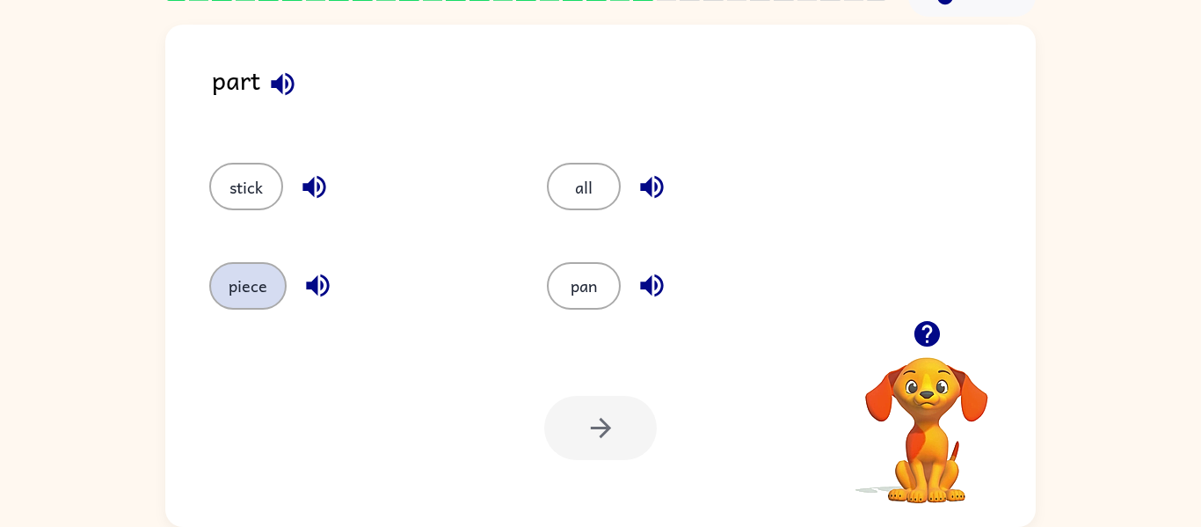
click at [234, 296] on button "piece" at bounding box center [247, 285] width 77 height 47
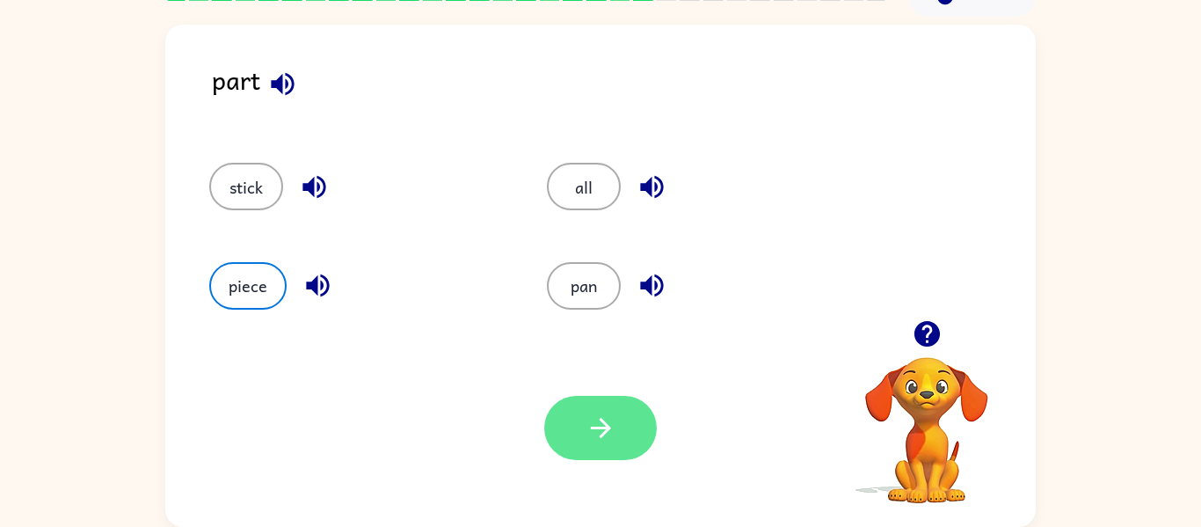
click at [603, 437] on icon "button" at bounding box center [600, 427] width 31 height 31
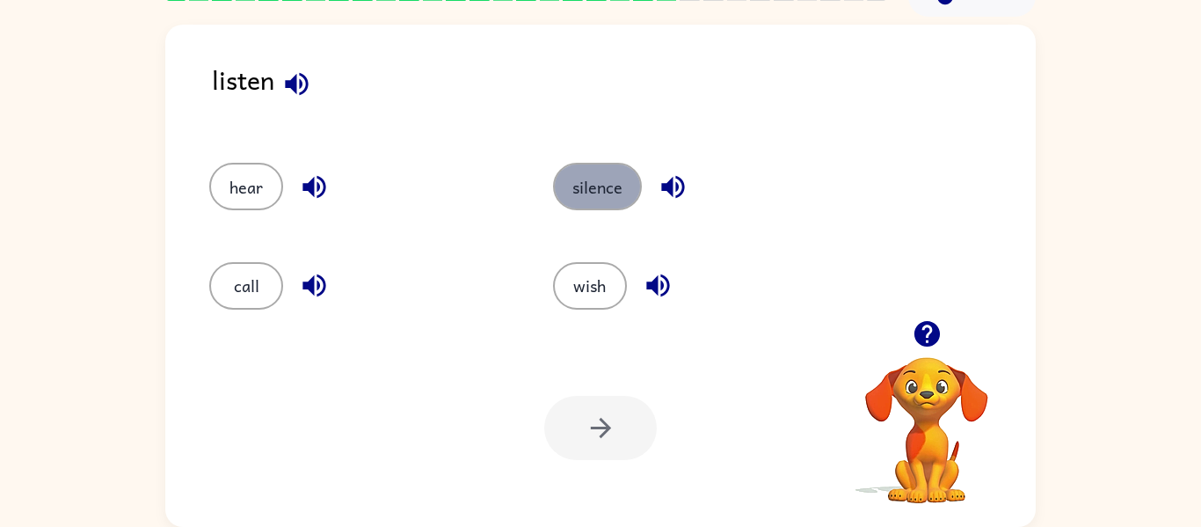
click at [562, 193] on button "silence" at bounding box center [597, 186] width 89 height 47
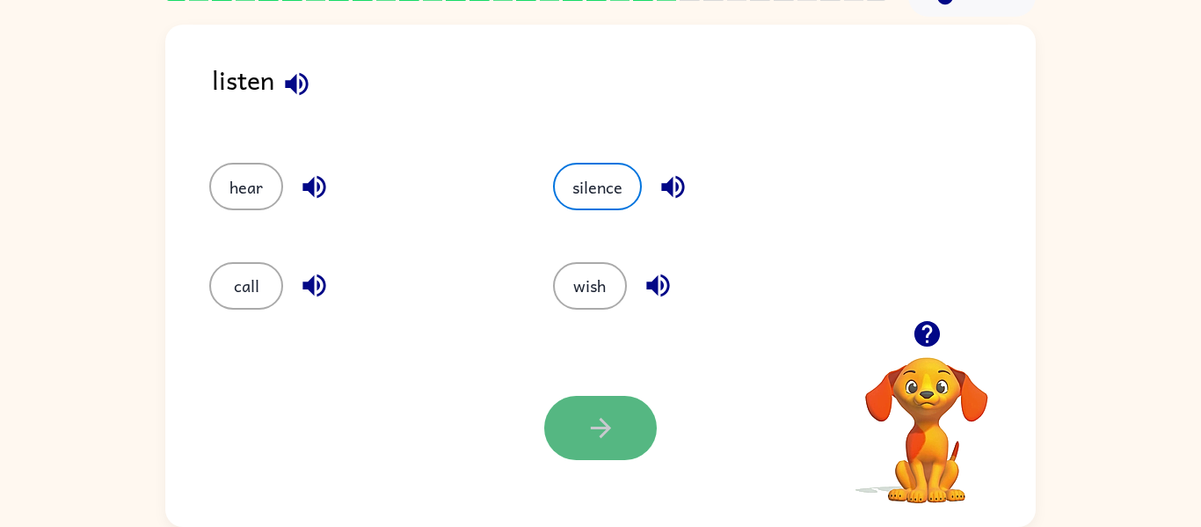
click at [596, 427] on icon "button" at bounding box center [600, 428] width 20 height 20
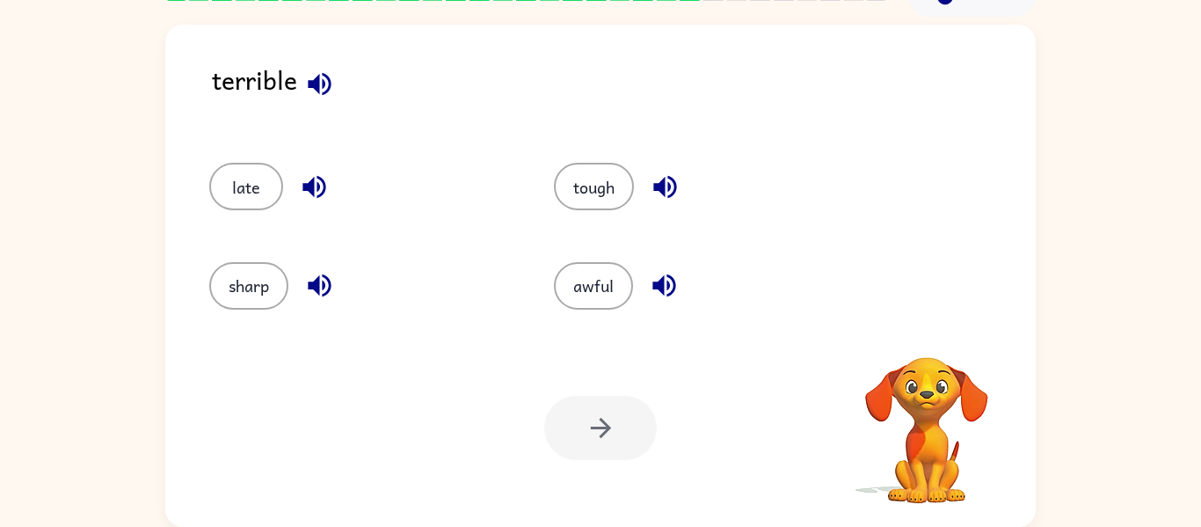
click at [596, 427] on div at bounding box center [600, 428] width 113 height 64
click at [578, 187] on button "tough" at bounding box center [594, 186] width 80 height 47
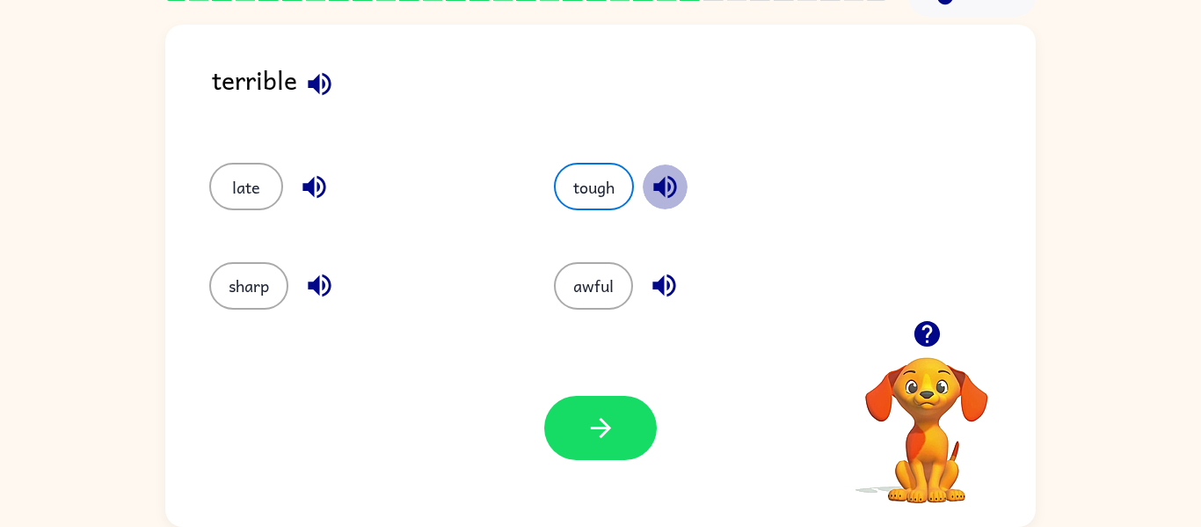
click at [665, 183] on icon "button" at bounding box center [664, 187] width 23 height 23
click at [602, 206] on button "tough" at bounding box center [594, 186] width 80 height 47
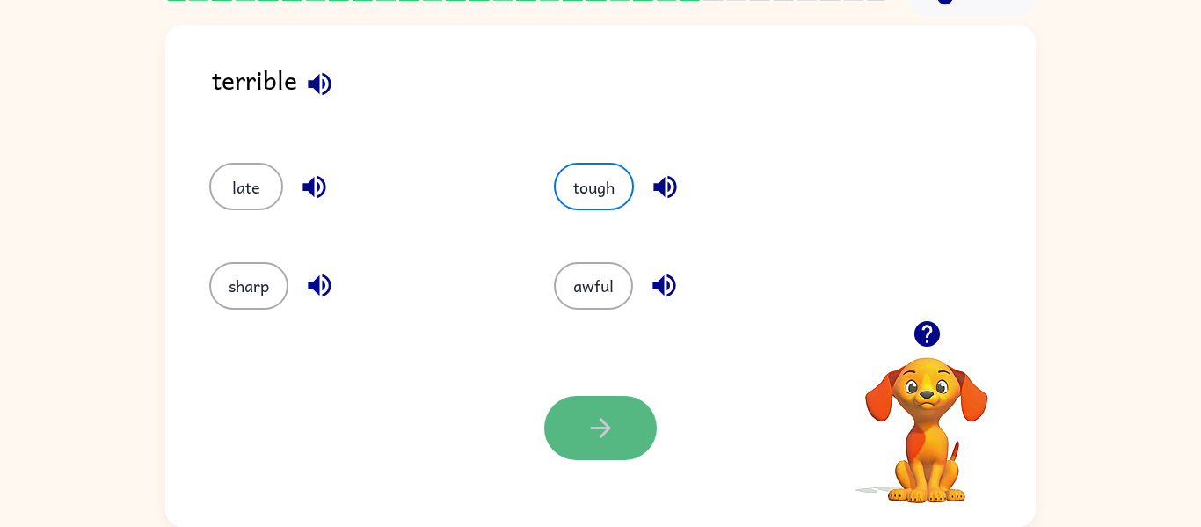
click at [635, 426] on button "button" at bounding box center [600, 428] width 113 height 64
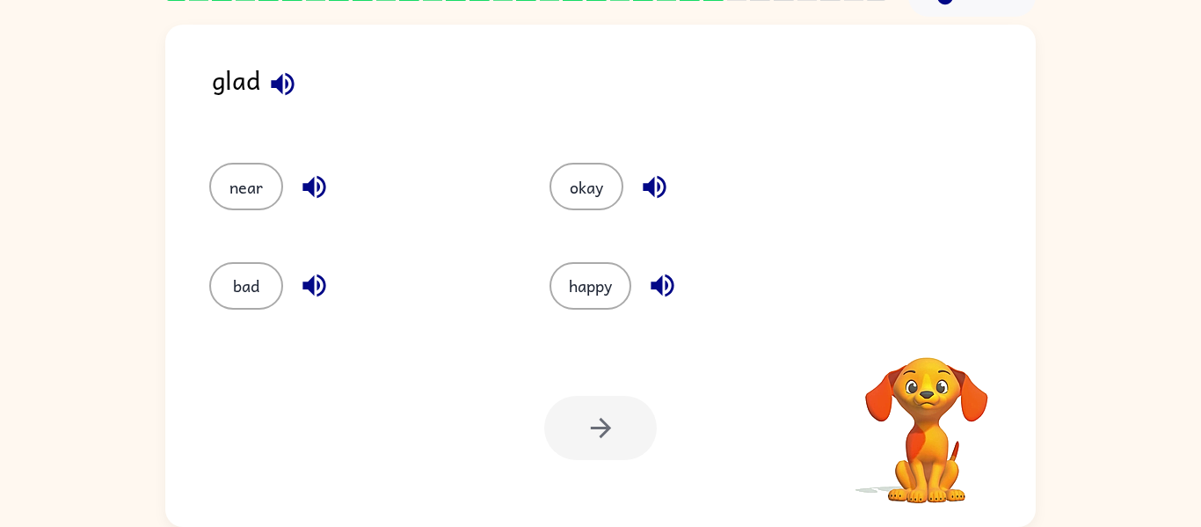
click at [635, 426] on div at bounding box center [600, 428] width 113 height 64
click at [299, 294] on icon "button" at bounding box center [314, 285] width 31 height 31
click at [302, 191] on icon "button" at bounding box center [314, 186] width 31 height 31
click at [635, 203] on div "okay" at bounding box center [699, 186] width 300 height 47
click at [659, 182] on icon "button" at bounding box center [654, 186] width 31 height 31
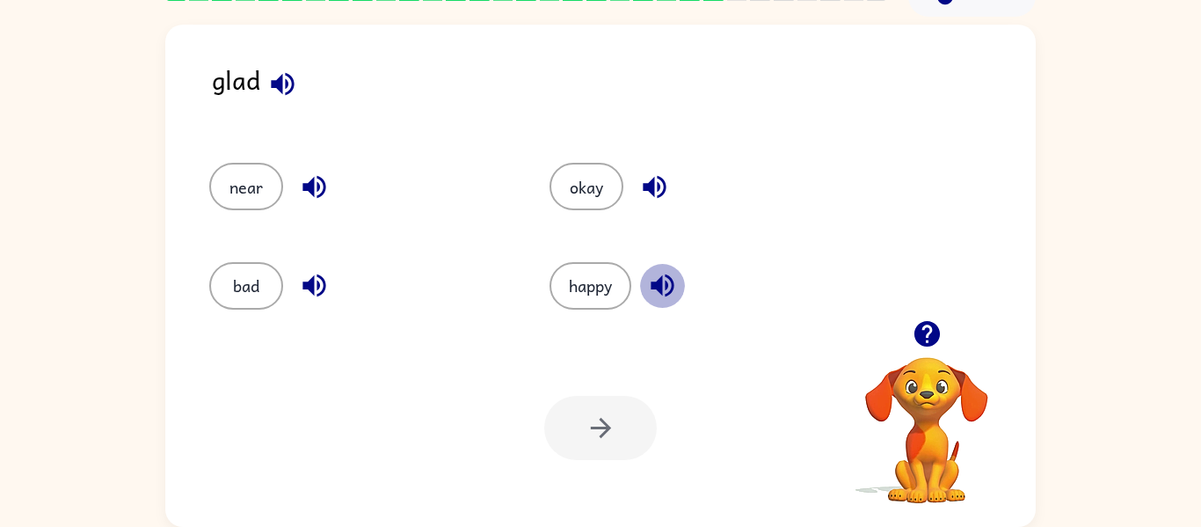
click at [660, 291] on icon "button" at bounding box center [661, 285] width 23 height 23
click at [611, 300] on button "happy" at bounding box center [590, 285] width 82 height 47
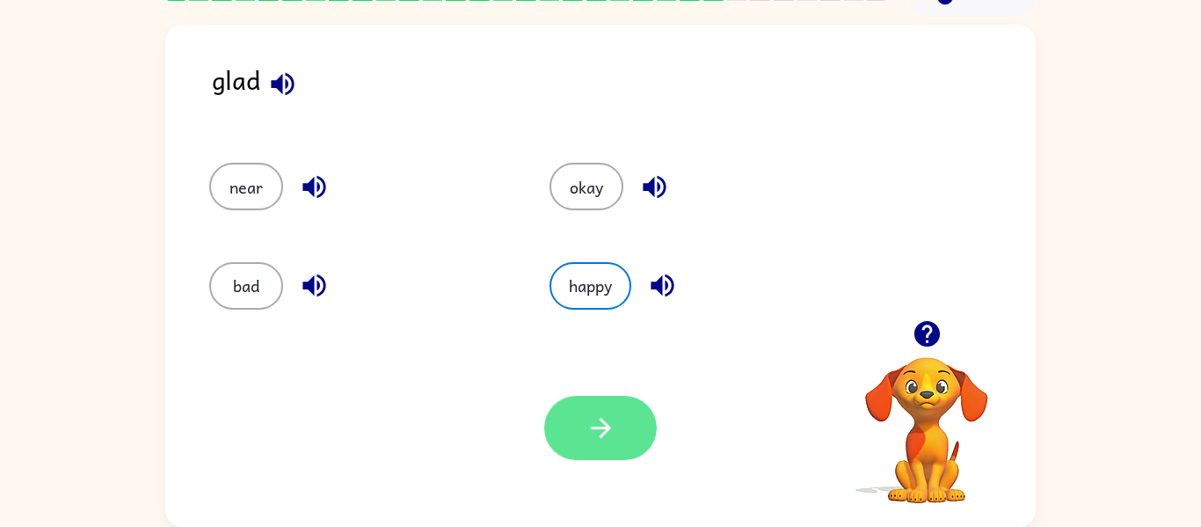
click at [603, 406] on button "button" at bounding box center [600, 428] width 113 height 64
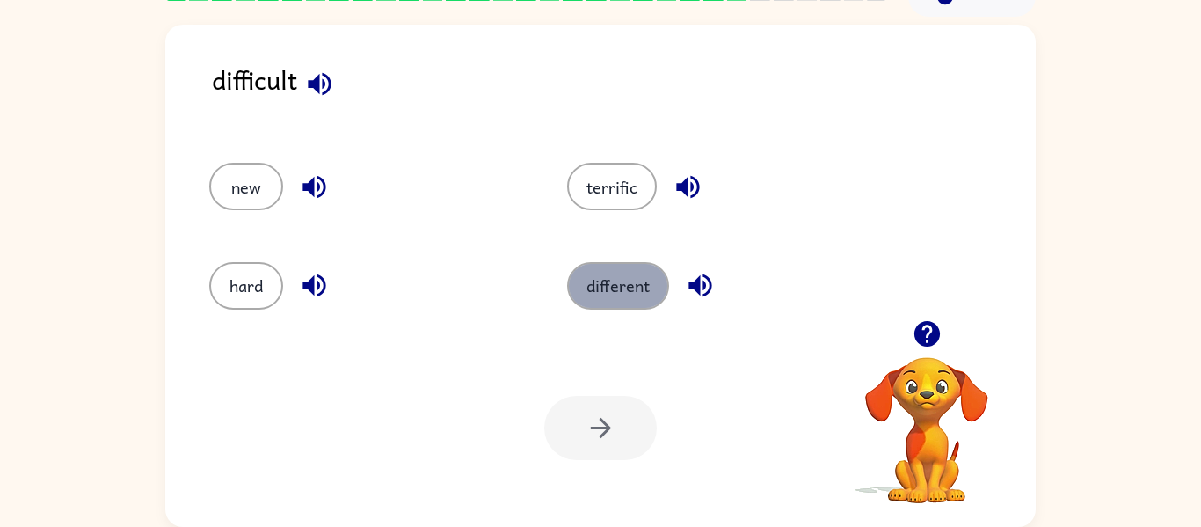
click at [603, 280] on button "different" at bounding box center [618, 285] width 102 height 47
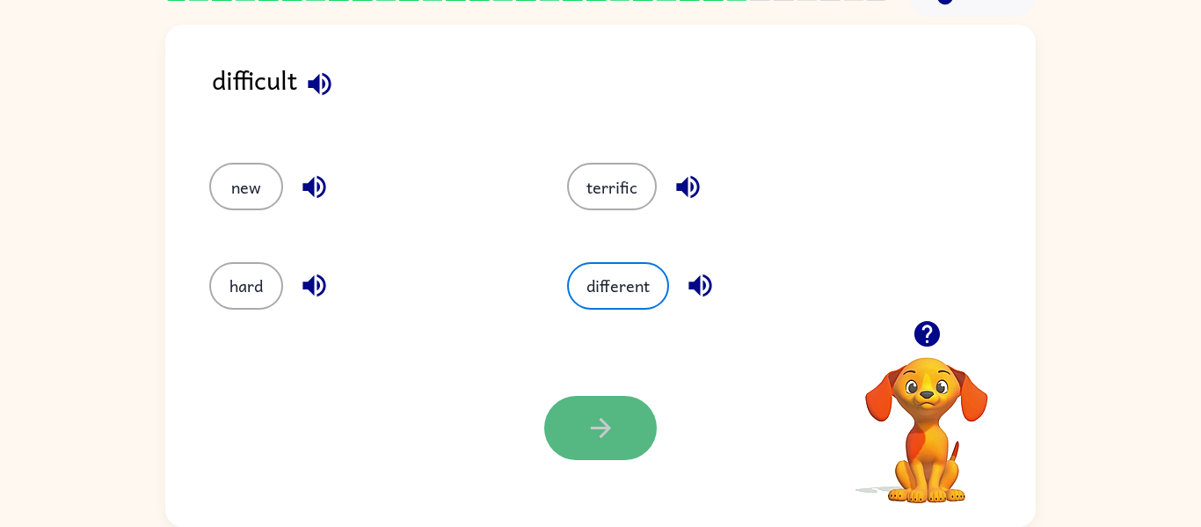
click at [586, 398] on button "button" at bounding box center [600, 428] width 113 height 64
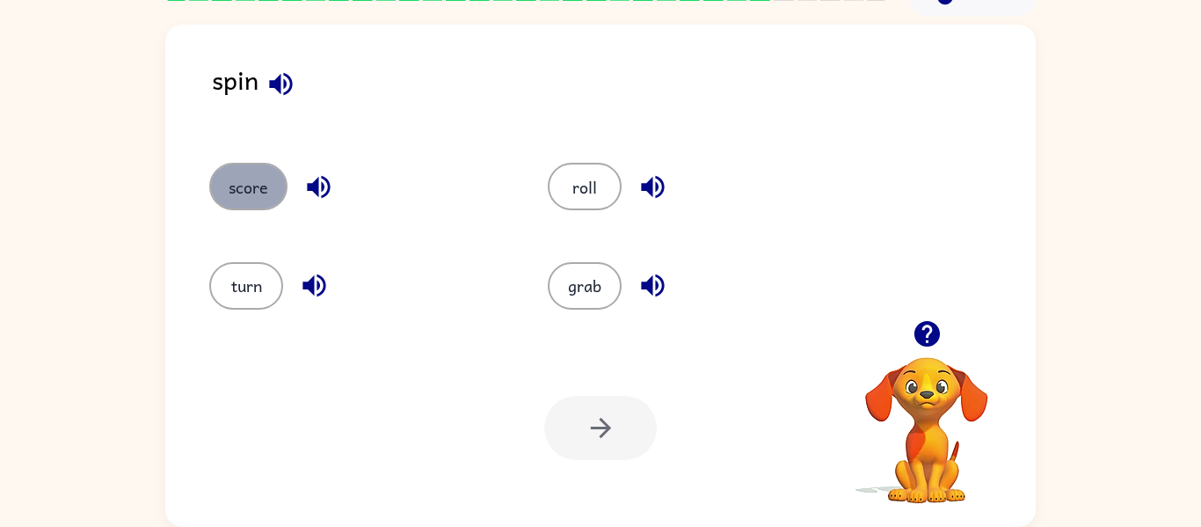
click at [222, 178] on button "score" at bounding box center [248, 186] width 78 height 47
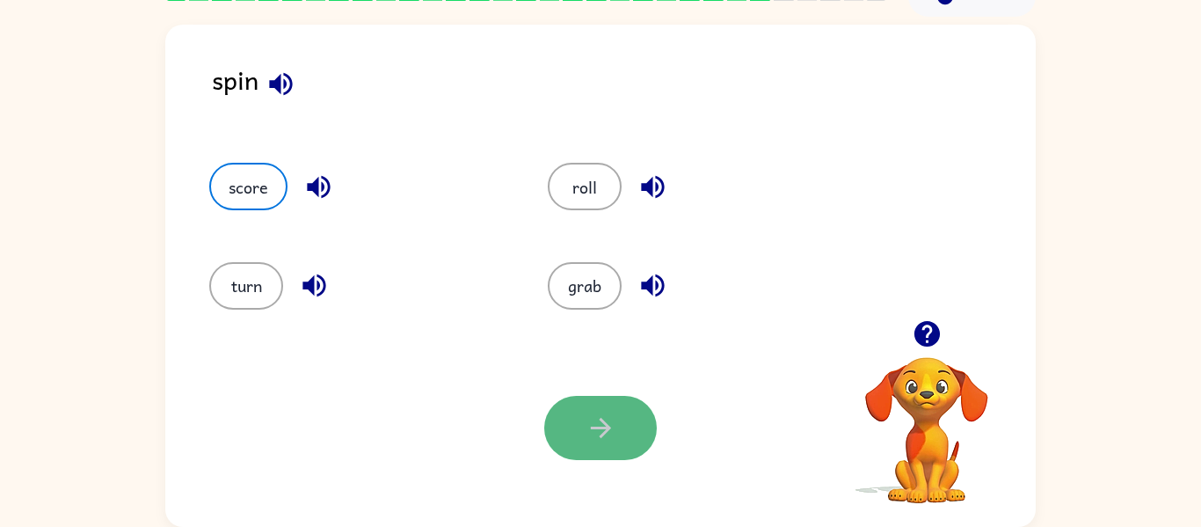
click at [588, 439] on icon "button" at bounding box center [600, 427] width 31 height 31
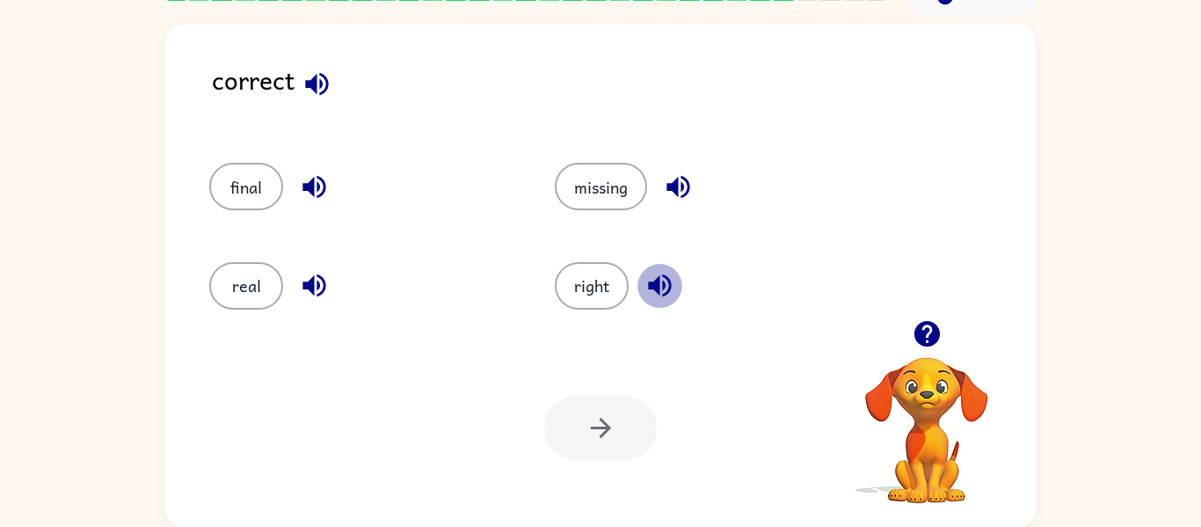
click at [657, 290] on icon "button" at bounding box center [659, 285] width 23 height 23
click at [680, 185] on icon "button" at bounding box center [678, 186] width 31 height 31
click at [299, 178] on icon "button" at bounding box center [314, 186] width 31 height 31
click at [309, 284] on icon "button" at bounding box center [313, 285] width 23 height 23
click at [242, 291] on button "real" at bounding box center [246, 285] width 74 height 47
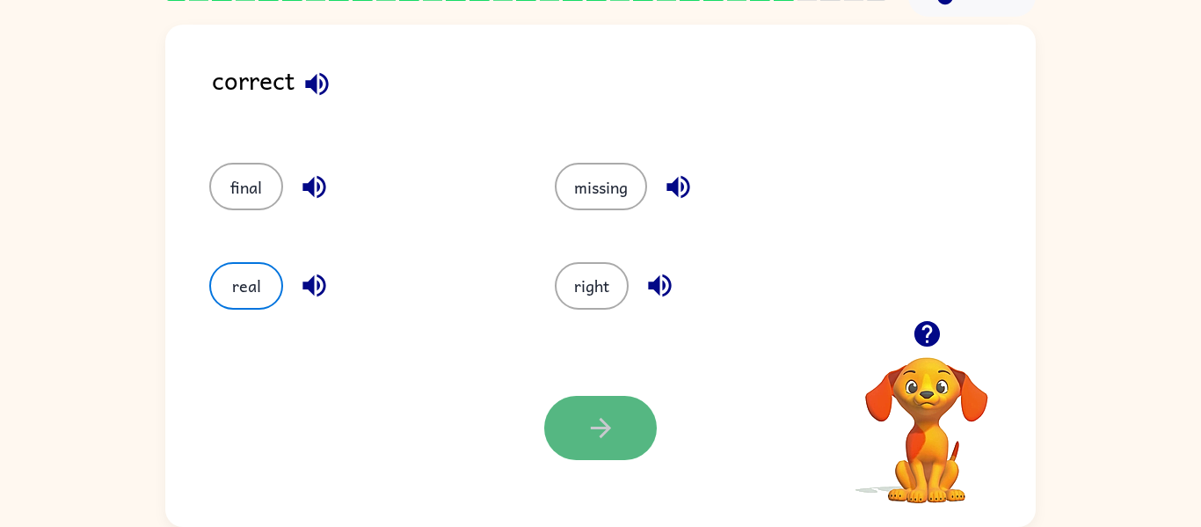
click at [608, 427] on icon "button" at bounding box center [600, 428] width 20 height 20
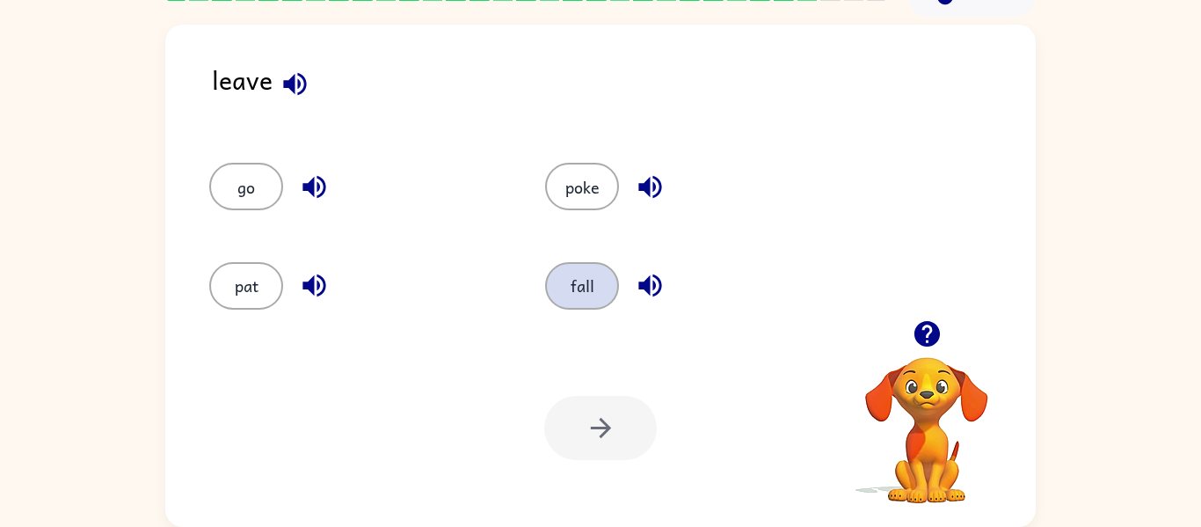
click at [558, 294] on button "fall" at bounding box center [582, 285] width 74 height 47
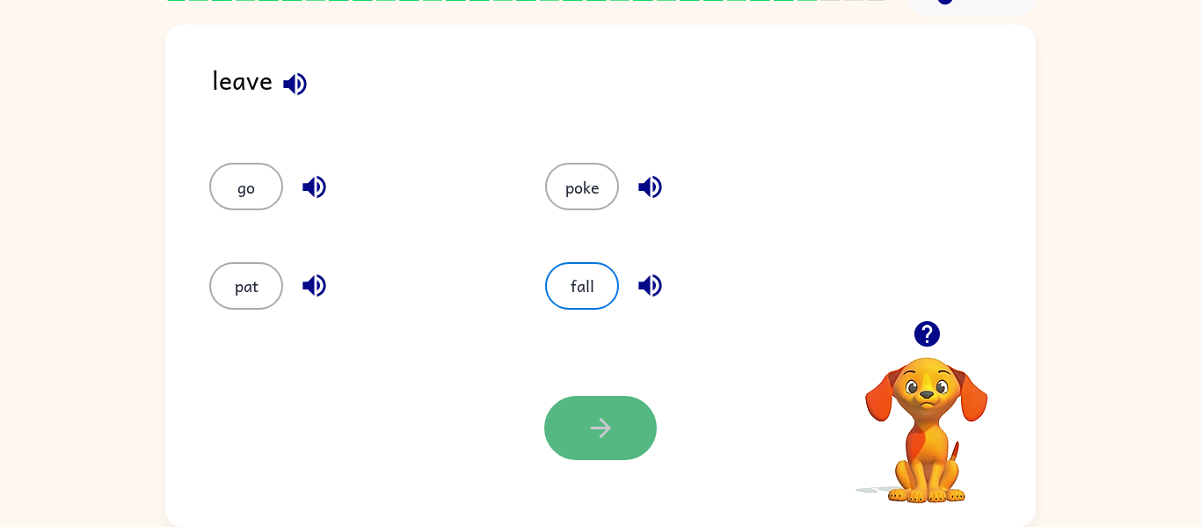
click at [606, 431] on icon "button" at bounding box center [600, 428] width 20 height 20
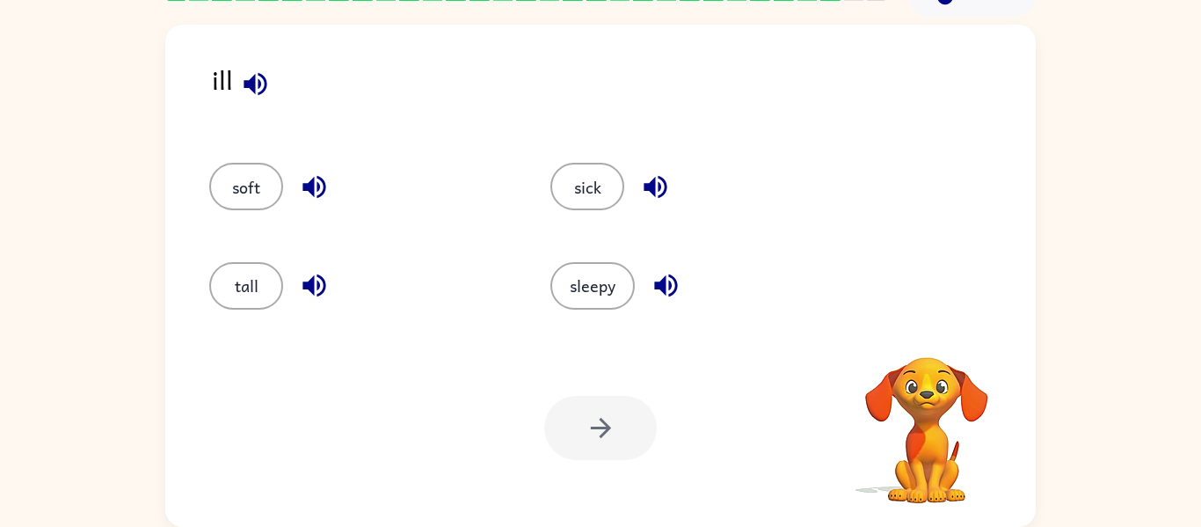
click at [606, 431] on div at bounding box center [600, 428] width 113 height 64
click at [578, 167] on button "sick" at bounding box center [587, 186] width 74 height 47
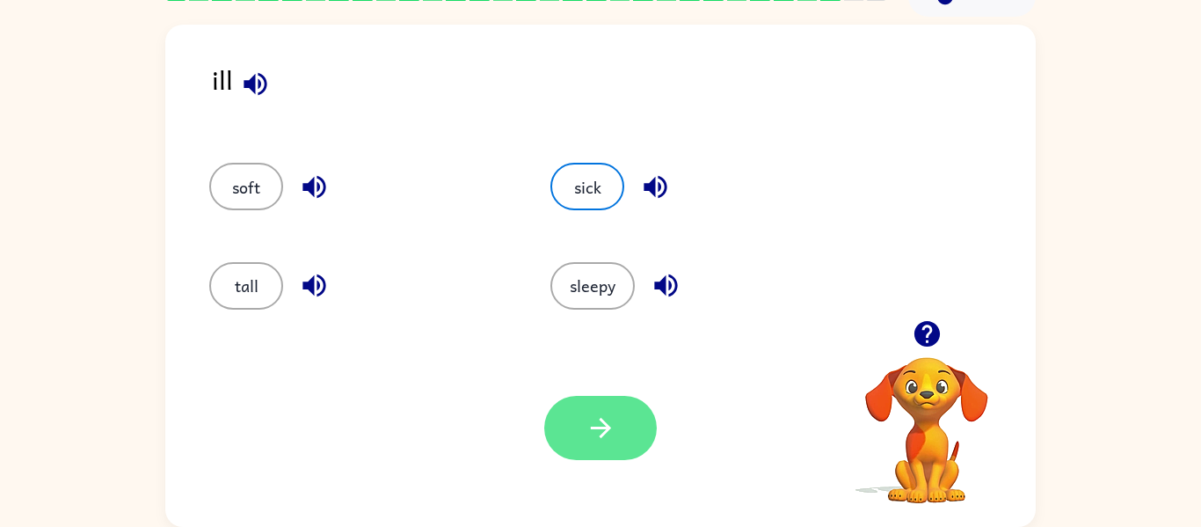
click at [559, 418] on button "button" at bounding box center [600, 428] width 113 height 64
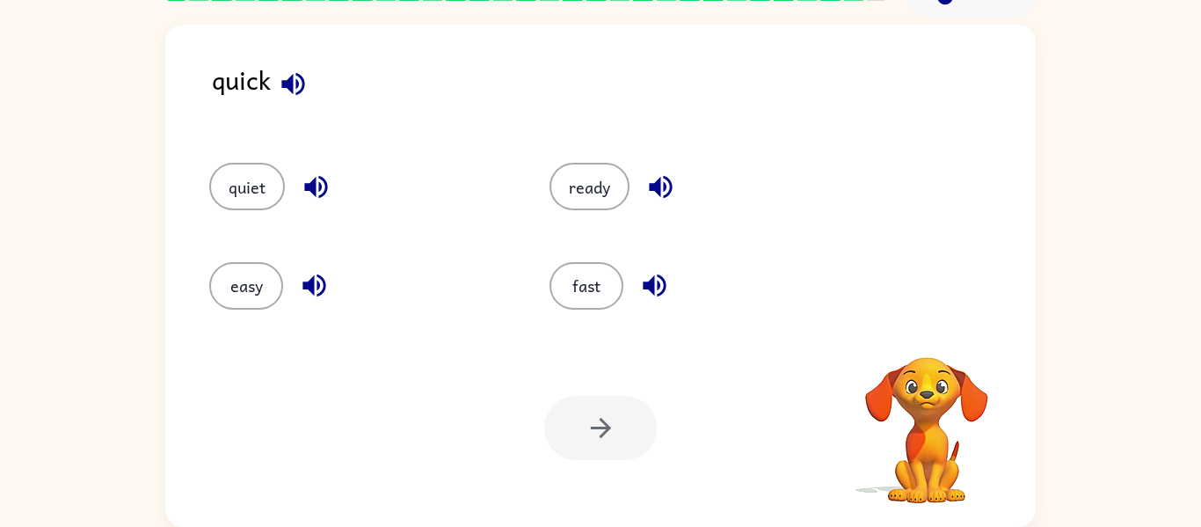
click at [559, 418] on div at bounding box center [600, 428] width 113 height 64
click at [235, 199] on button "quiet" at bounding box center [247, 186] width 76 height 47
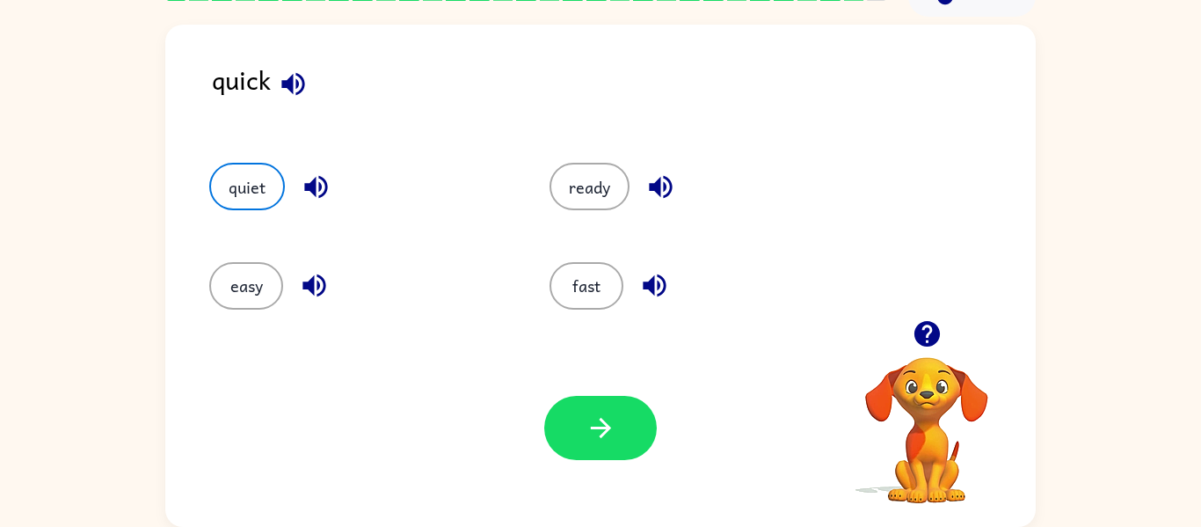
click at [543, 352] on div "Your browser must support playing .mp4 files to use Literably. Please try using…" at bounding box center [600, 428] width 870 height 198
click at [589, 404] on button "button" at bounding box center [600, 428] width 113 height 64
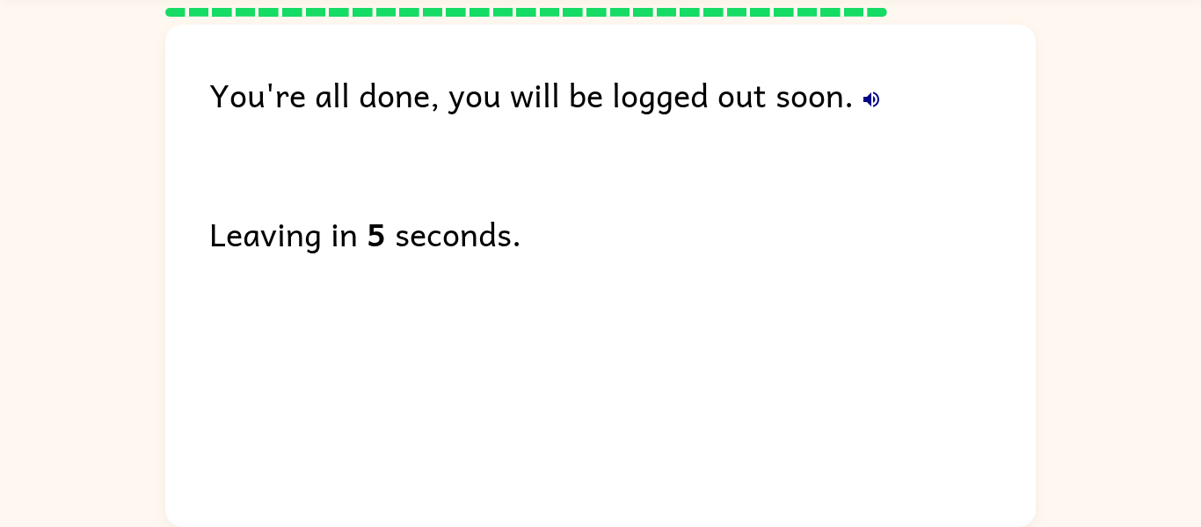
scroll to position [60, 0]
